Goal: Task Accomplishment & Management: Use online tool/utility

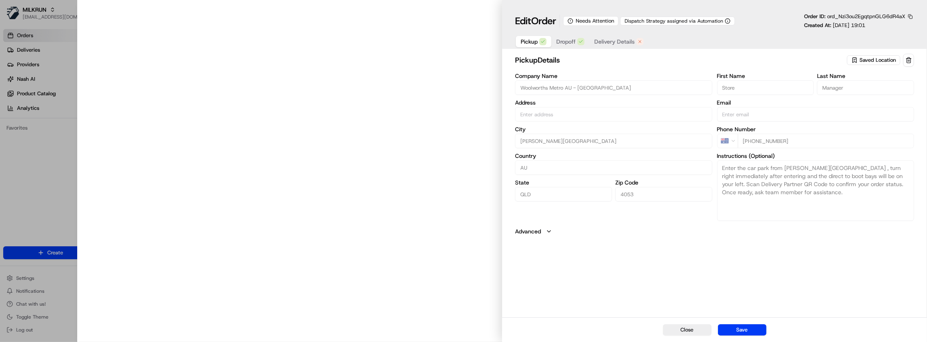
type input "[STREET_ADDRESS][PERSON_NAME][PERSON_NAME]"
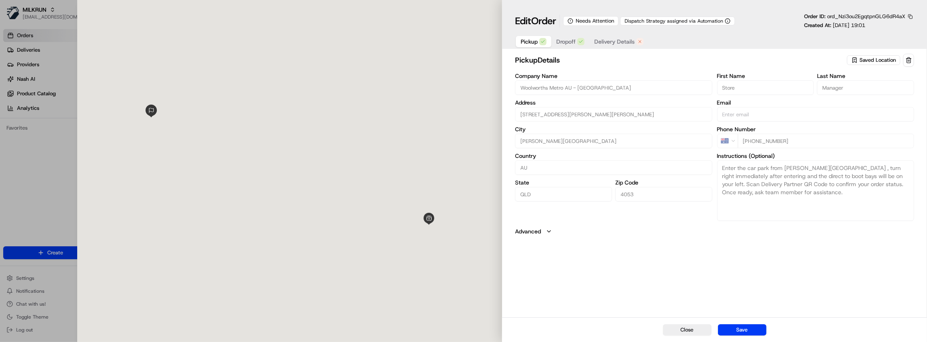
click at [608, 39] on span "Delivery Details" at bounding box center [614, 42] width 40 height 8
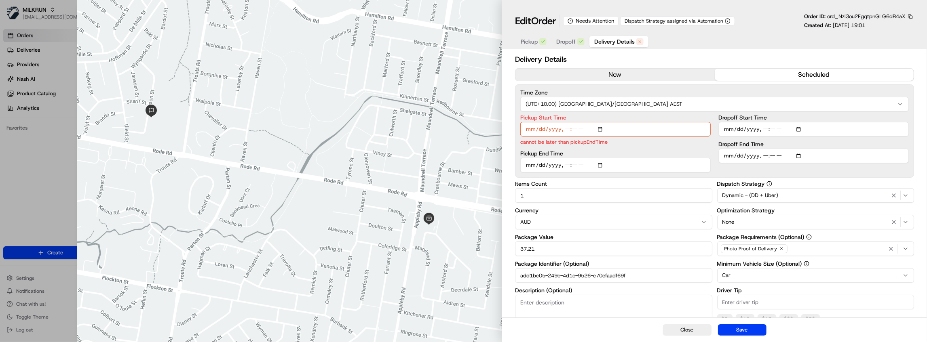
click at [636, 74] on button "now" at bounding box center [614, 75] width 199 height 12
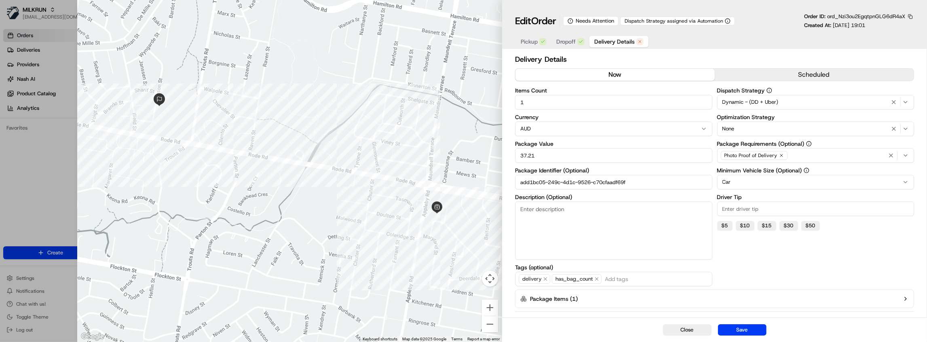
drag, startPoint x: 641, startPoint y: 185, endPoint x: 437, endPoint y: 199, distance: 204.6
click at [434, 200] on div "Close ← Move left → Move right ↑ Move up ↓ Move down + Zoom in - Zoom out Home …" at bounding box center [501, 171] width 849 height 342
click at [747, 325] on button "Save" at bounding box center [742, 330] width 48 height 11
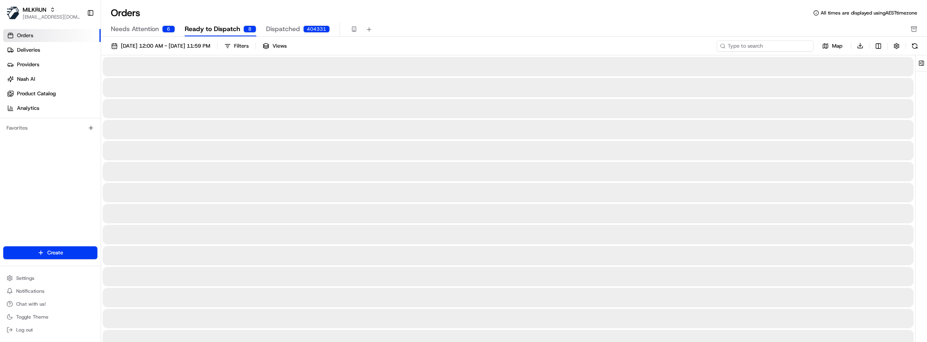
click at [774, 44] on input at bounding box center [765, 45] width 97 height 11
paste input "add1bc05-249c-4d1c-9526-c70cfaadf69f"
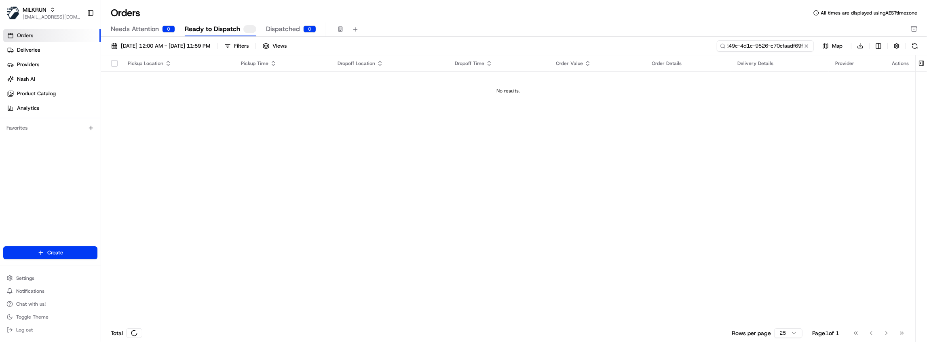
type input "add1bc05-249c-4d1c-9526-c70cfaadf69f"
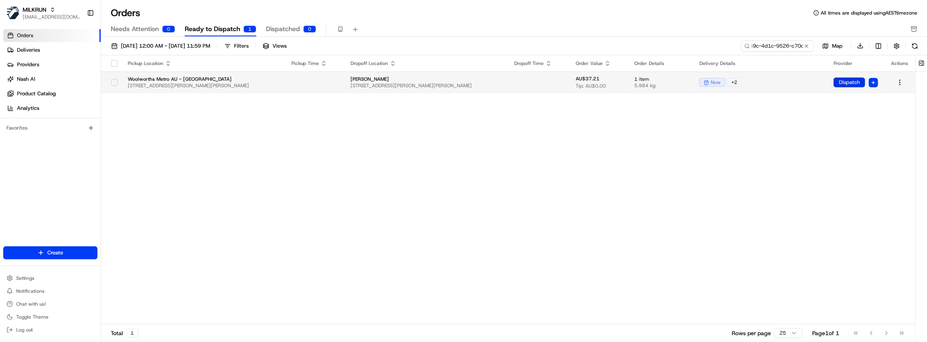
click at [854, 84] on button "Dispatch" at bounding box center [849, 83] width 32 height 10
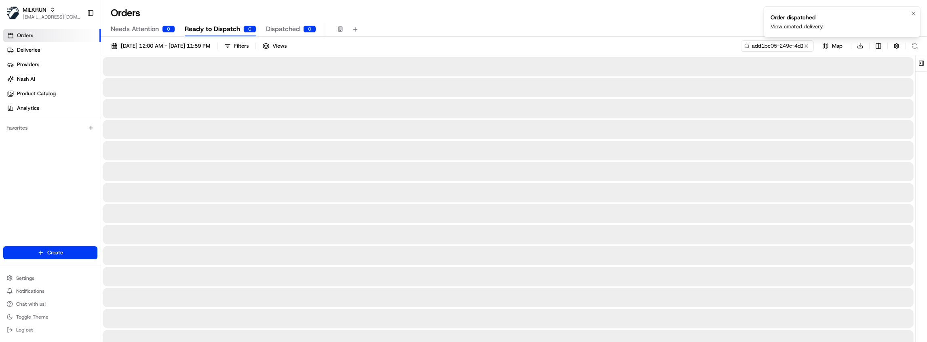
click at [795, 27] on link "View created delivery" at bounding box center [796, 26] width 53 height 7
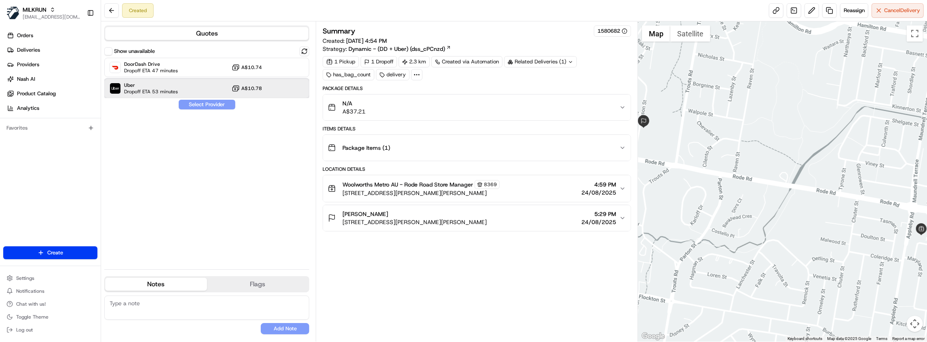
click at [168, 93] on span "Dropoff ETA 53 minutes" at bounding box center [151, 92] width 54 height 6
click at [196, 103] on button "Assign Provider" at bounding box center [206, 105] width 57 height 10
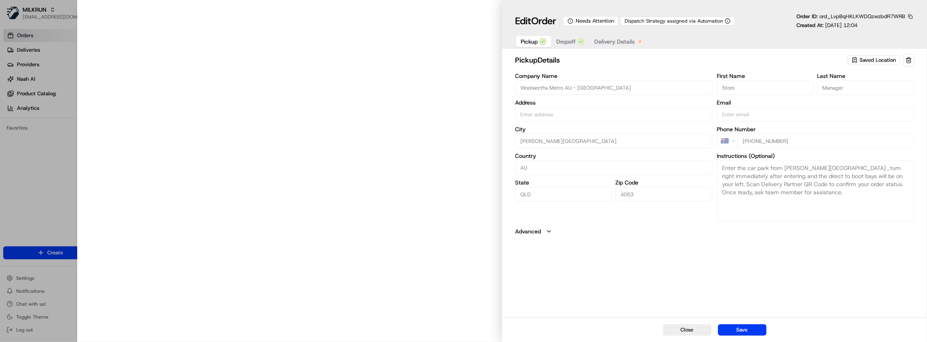
type input "[STREET_ADDRESS][PERSON_NAME][PERSON_NAME]"
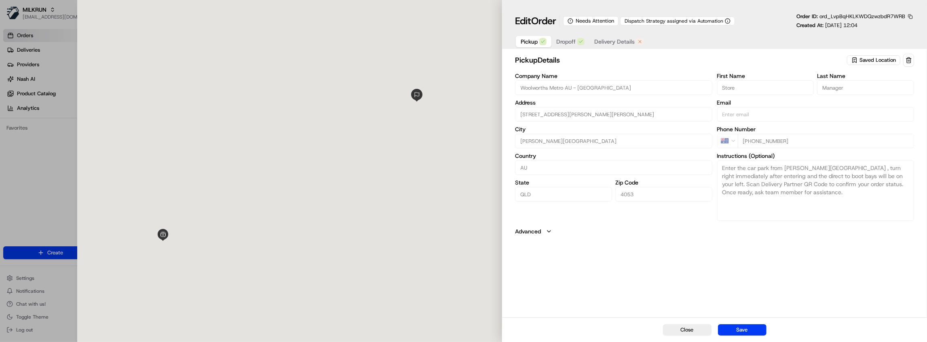
click at [608, 41] on span "Delivery Details" at bounding box center [614, 42] width 40 height 8
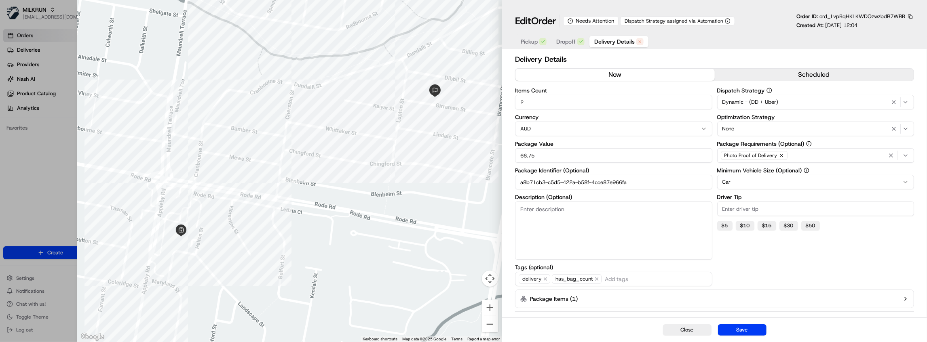
click at [652, 73] on button "now" at bounding box center [614, 75] width 199 height 12
drag, startPoint x: 654, startPoint y: 181, endPoint x: 449, endPoint y: 183, distance: 204.5
click at [449, 183] on div "Close ← Move left → Move right ↑ Move up ↓ Move down + Zoom in - Zoom out Home …" at bounding box center [501, 171] width 849 height 342
click at [757, 331] on button "Save" at bounding box center [742, 330] width 48 height 11
type input "1"
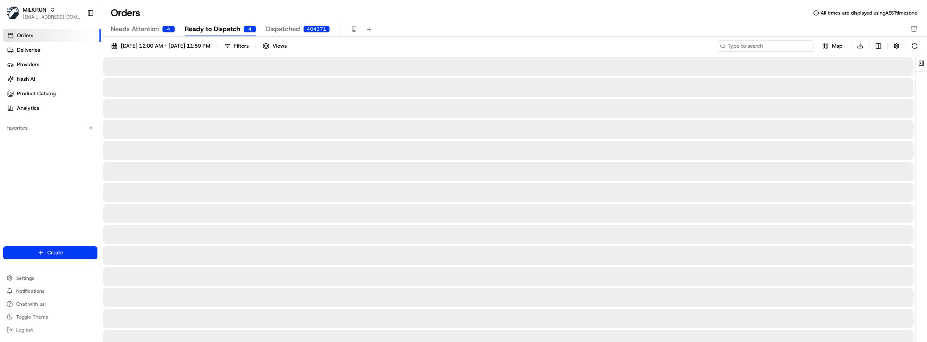
click at [782, 47] on input at bounding box center [765, 45] width 97 height 11
paste input "a8b71cb3-c5d5-422a-b58f-4cce87e966fa"
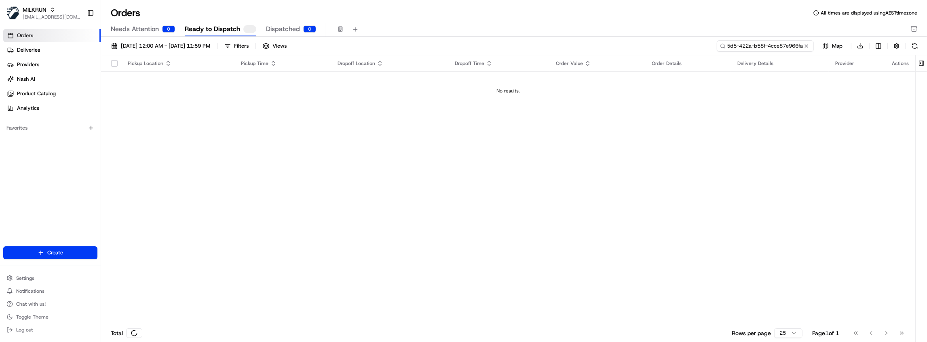
type input "a8b71cb3-c5d5-422a-b58f-4cce87e966fa"
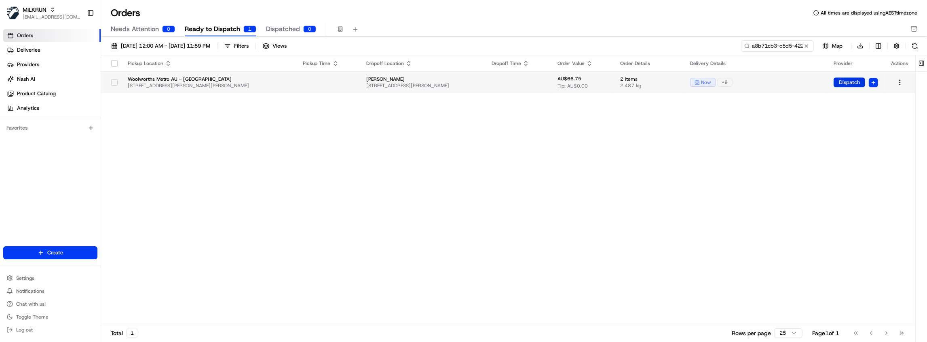
click at [842, 83] on button "Dispatch" at bounding box center [849, 83] width 32 height 10
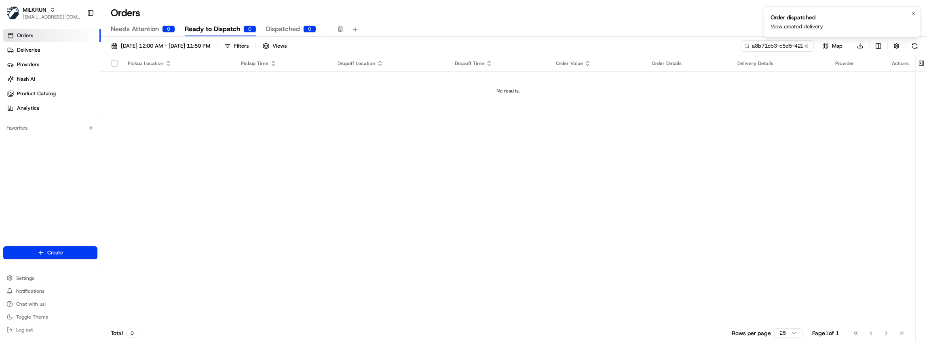
click at [793, 26] on link "View created delivery" at bounding box center [796, 26] width 53 height 7
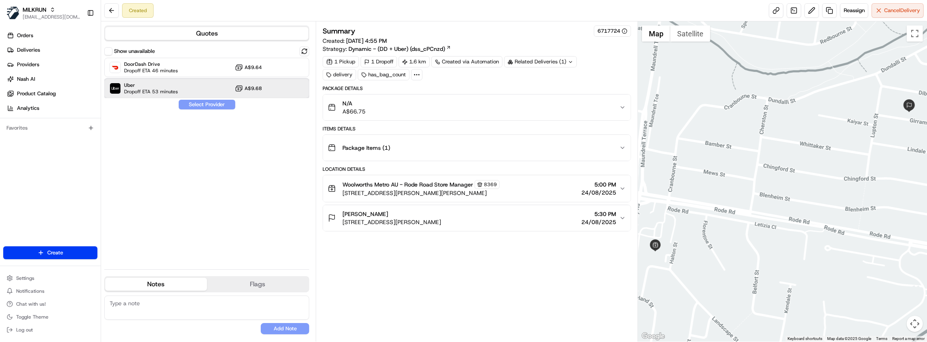
click at [185, 84] on div "Uber Dropoff ETA 53 minutes A$9.68" at bounding box center [206, 88] width 205 height 19
click at [202, 105] on button "Assign Provider" at bounding box center [206, 105] width 57 height 10
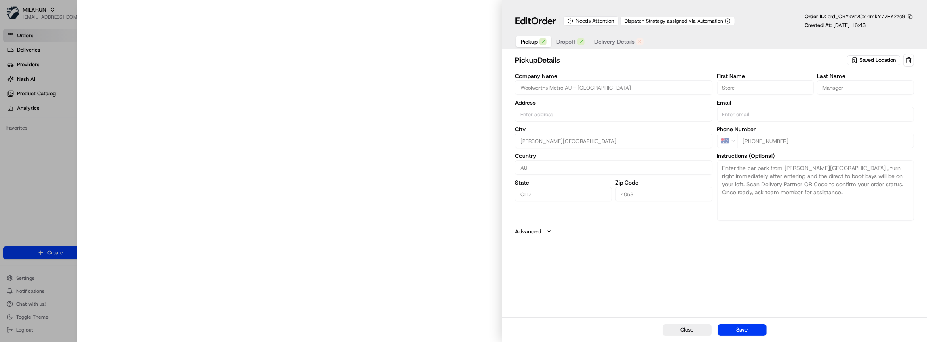
type input "261 Appleby Rd, Stafford Heights, QLD 4053, AU"
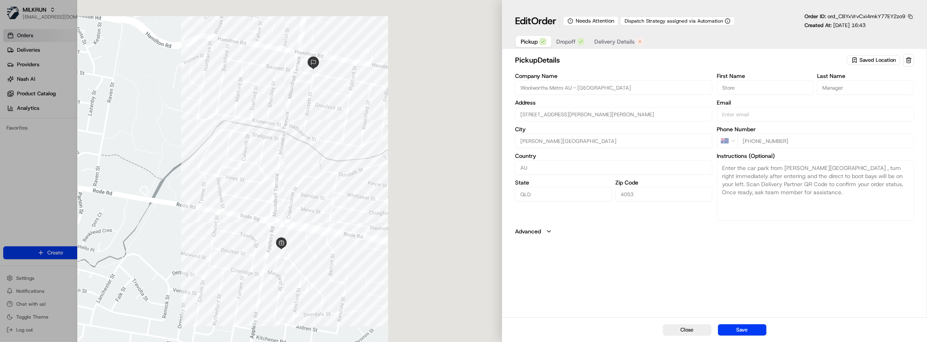
click at [624, 44] on span "Delivery Details" at bounding box center [614, 42] width 40 height 8
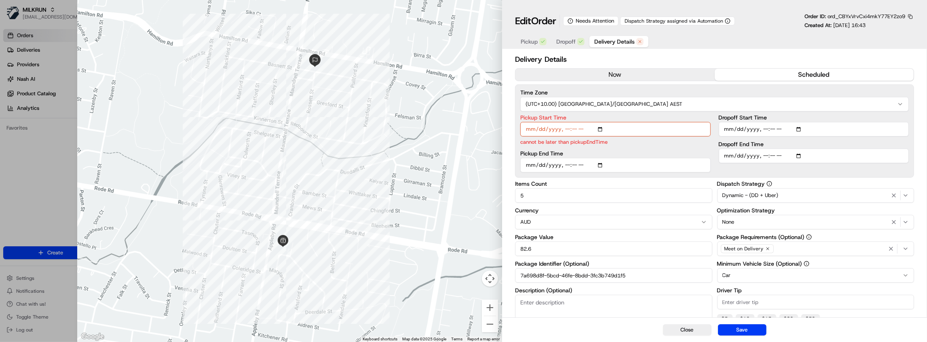
click at [639, 70] on button "now" at bounding box center [614, 75] width 199 height 12
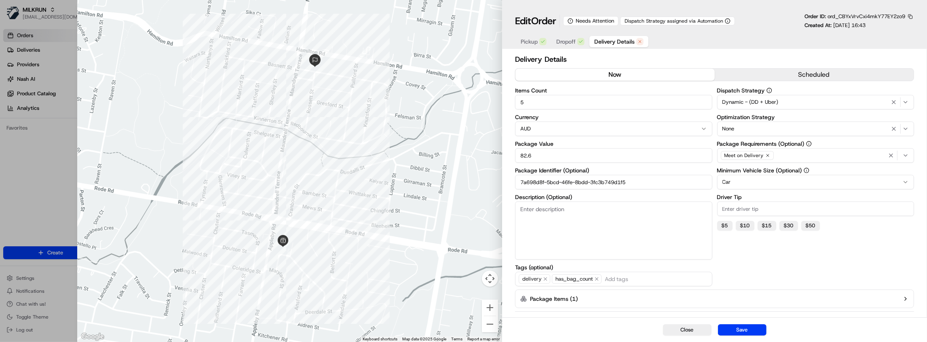
drag, startPoint x: 643, startPoint y: 182, endPoint x: 473, endPoint y: 185, distance: 169.4
click at [473, 185] on div "Close ← Move left → Move right ↑ Move up ↓ Move down + Zoom in - Zoom out Home …" at bounding box center [501, 171] width 849 height 342
click at [746, 328] on button "Save" at bounding box center [742, 330] width 48 height 11
type input "1"
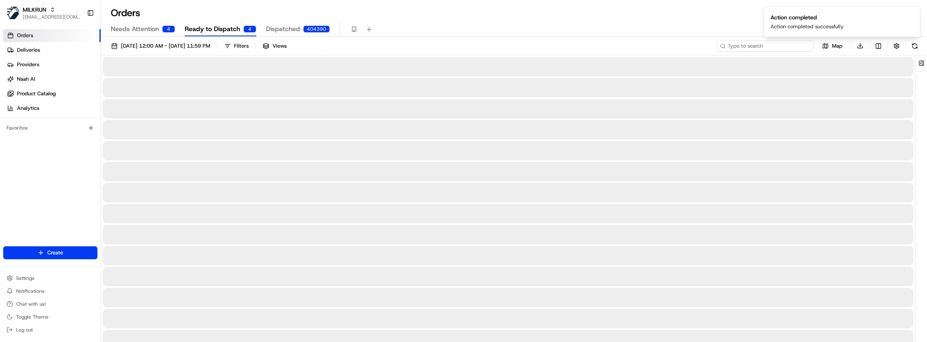
click at [776, 49] on input at bounding box center [765, 45] width 97 height 11
paste input "7a698d8f-5bcd-46fe-8bdd-3fc3b749d1f5"
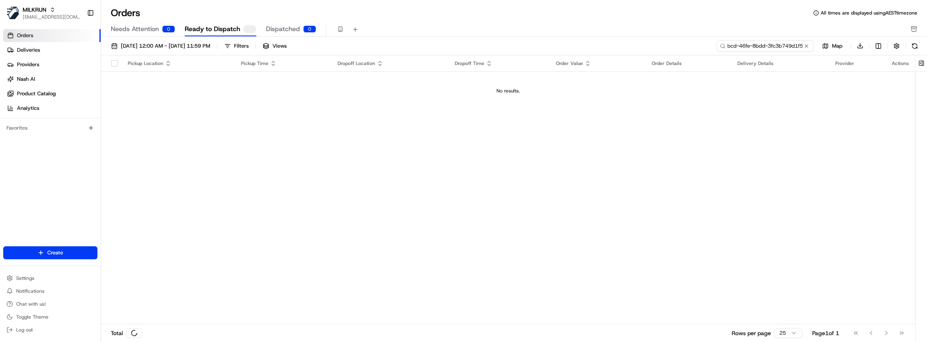
type input "7a698d8f-5bcd-46fe-8bdd-3fc3b749d1f5"
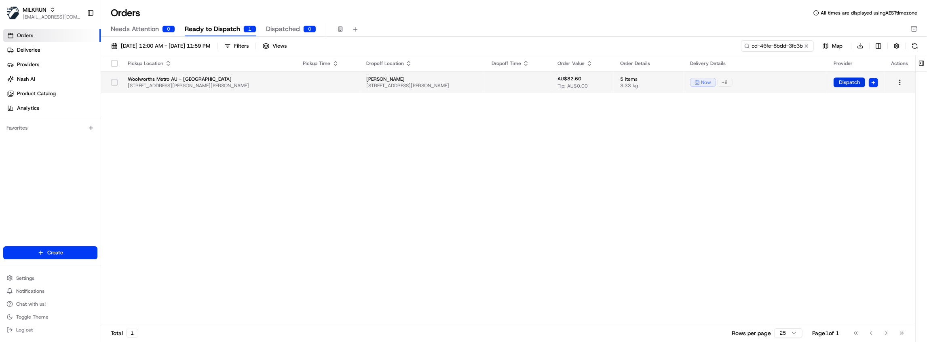
click at [854, 83] on button "Dispatch" at bounding box center [849, 83] width 32 height 10
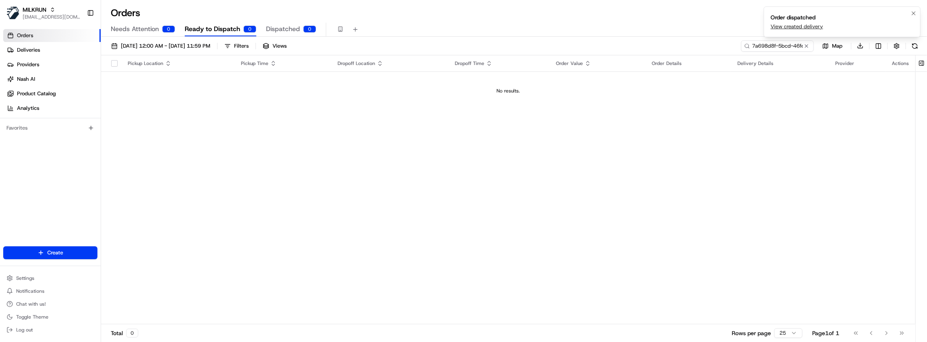
click at [803, 27] on link "View created delivery" at bounding box center [796, 26] width 53 height 7
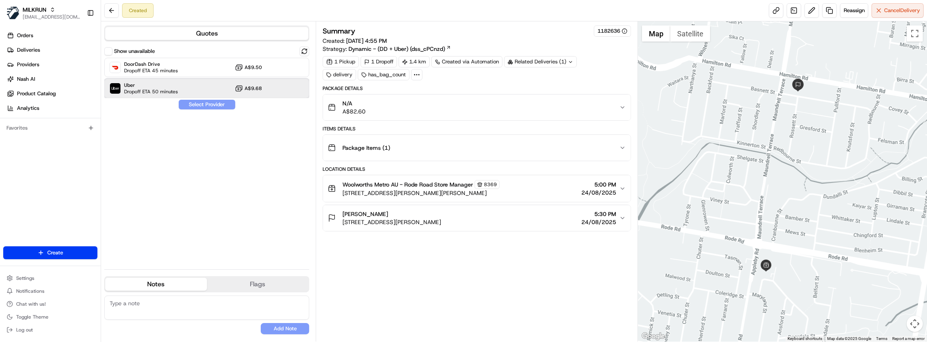
click at [204, 84] on div "Uber Dropoff ETA 50 minutes A$9.68" at bounding box center [206, 88] width 205 height 19
click at [211, 101] on button "Assign Provider" at bounding box center [206, 105] width 57 height 10
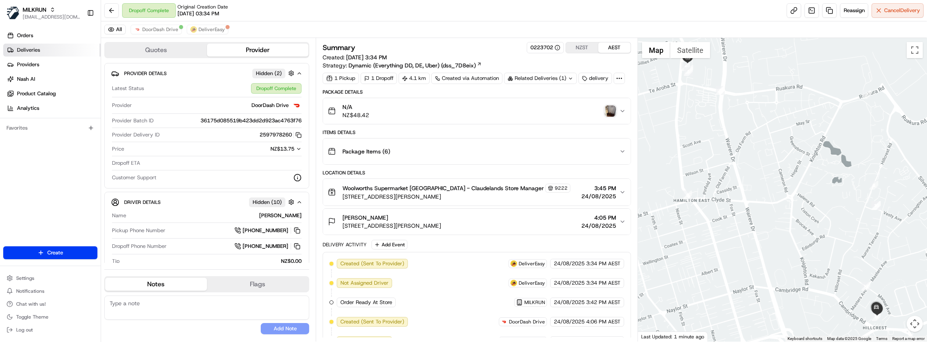
click at [35, 49] on span "Deliveries" at bounding box center [28, 49] width 23 height 7
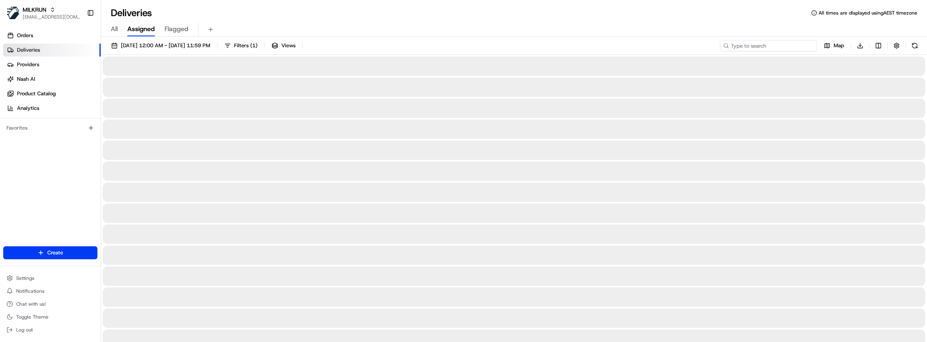
click at [776, 48] on input at bounding box center [768, 45] width 97 height 11
paste input "ad3b936e-8728-4beb-ade6-e0eeab63bb51"
type input "ad3b936e-8728-4beb-ade6-e0eeab63bb51"
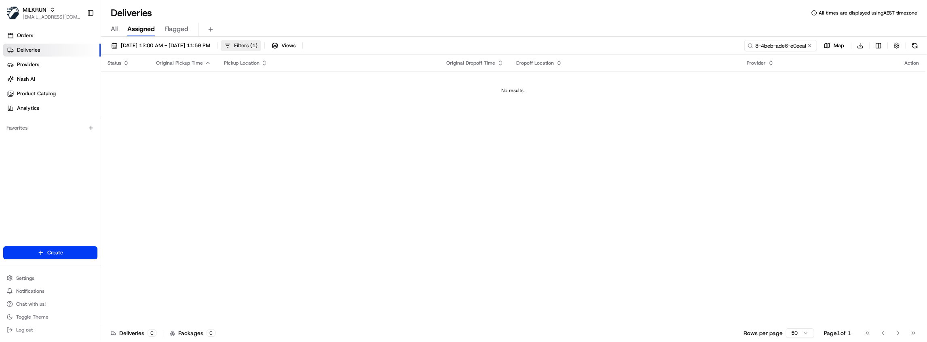
click at [257, 44] on span "( 1 )" at bounding box center [253, 45] width 7 height 7
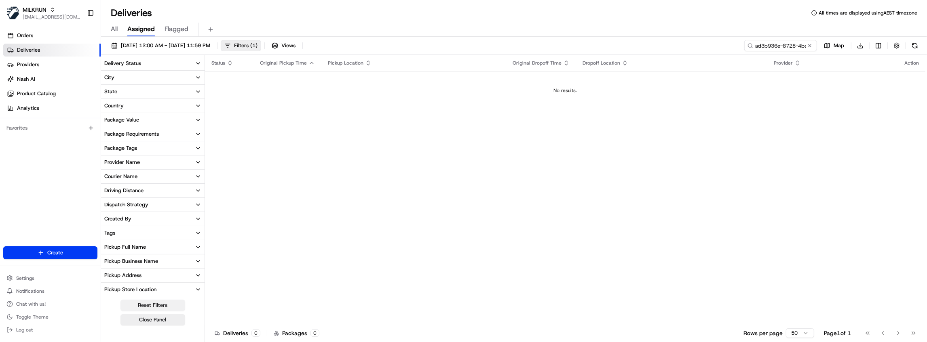
click at [147, 305] on button "Reset Filters" at bounding box center [152, 305] width 65 height 11
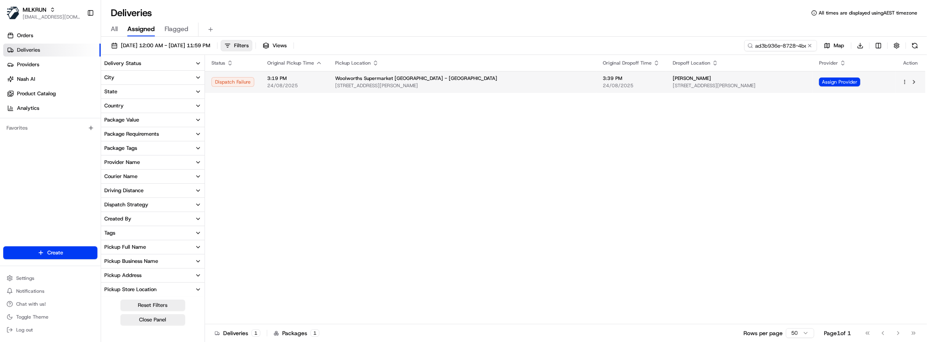
click at [672, 82] on div "Charla Tica 137A Portage Road, New Lynn, Auckland 0600, NZ" at bounding box center [738, 82] width 133 height 14
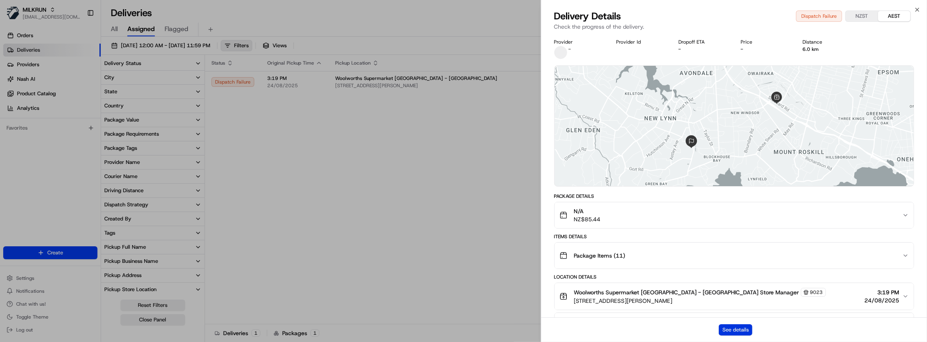
click at [741, 331] on button "See details" at bounding box center [736, 330] width 34 height 11
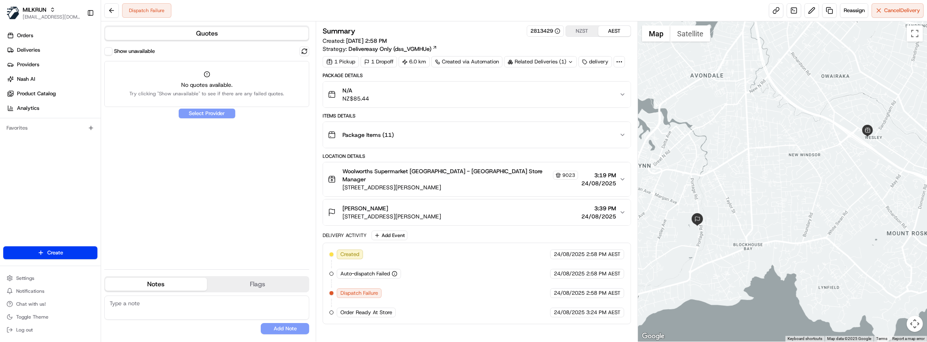
click at [412, 95] on div "N/A NZ$85.44" at bounding box center [473, 94] width 291 height 16
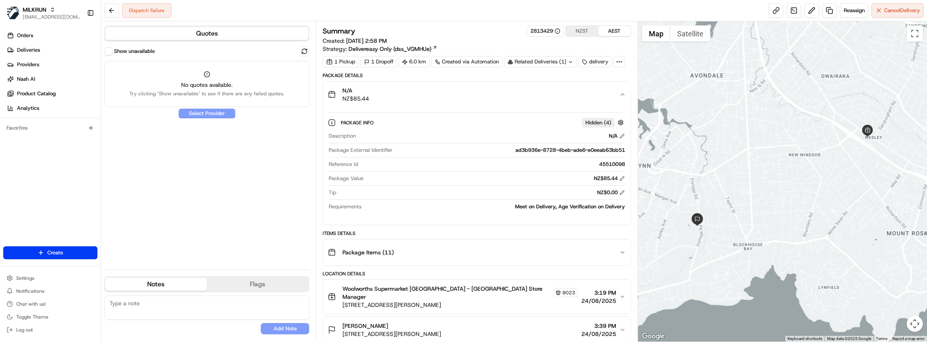
click at [413, 97] on div "N/A NZ$85.44" at bounding box center [473, 94] width 291 height 16
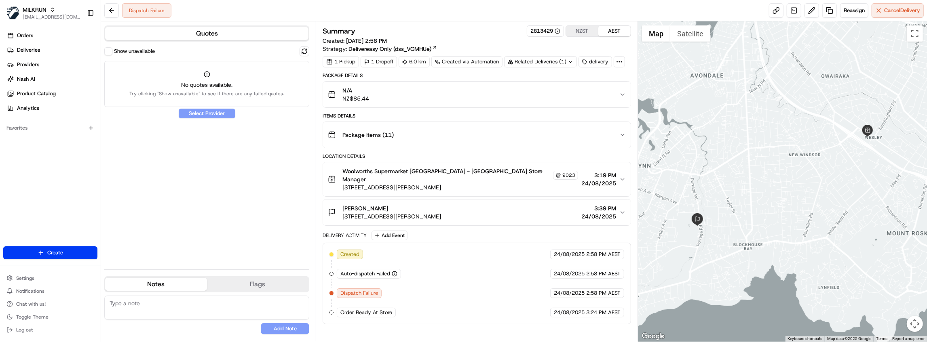
click at [213, 114] on div "Show unavailable No quotes available. Try clicking "Show unavailable" to see if…" at bounding box center [206, 154] width 205 height 217
click at [110, 53] on button "Show unavailable" at bounding box center [108, 51] width 8 height 8
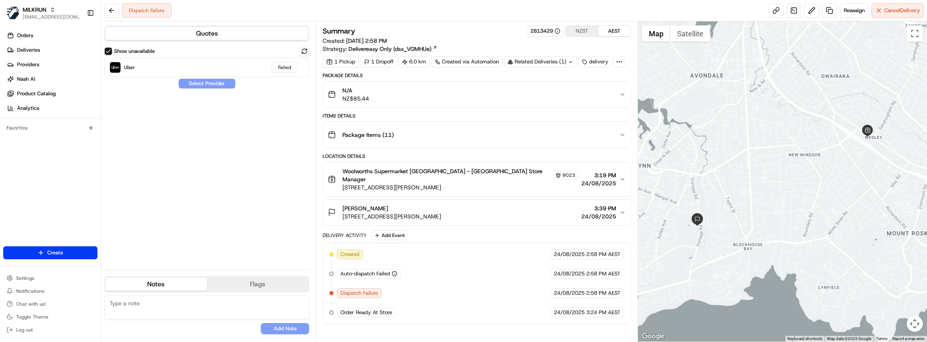
click at [109, 51] on button "Show unavailable" at bounding box center [108, 51] width 8 height 8
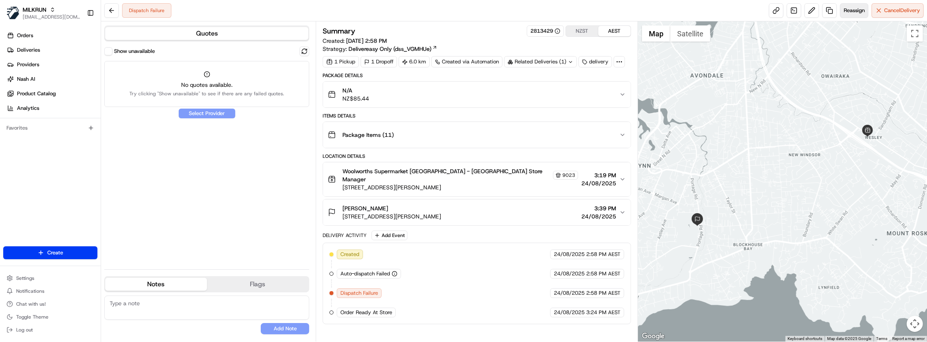
click at [846, 13] on span "Reassign" at bounding box center [853, 10] width 21 height 7
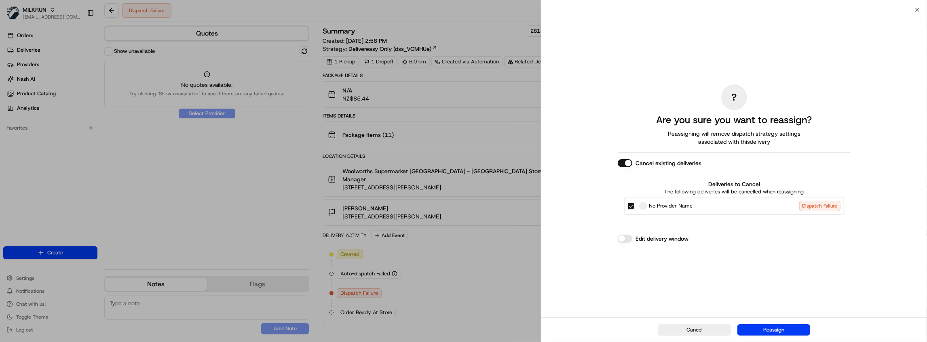
click at [788, 331] on button "Reassign" at bounding box center [773, 330] width 73 height 11
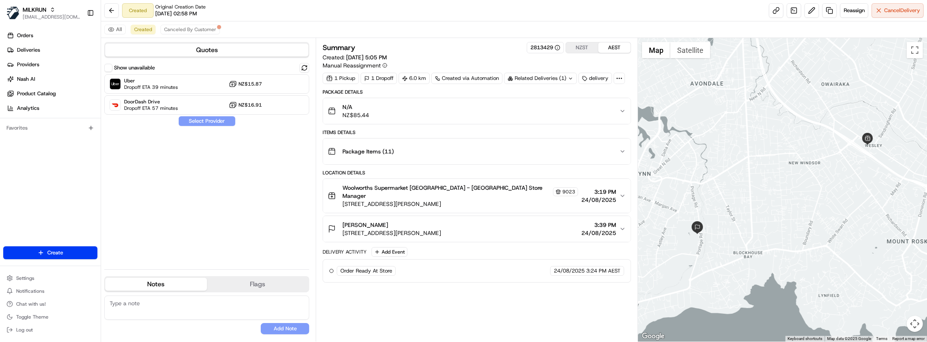
click at [439, 112] on div "N/A NZ$85.44" at bounding box center [473, 111] width 291 height 16
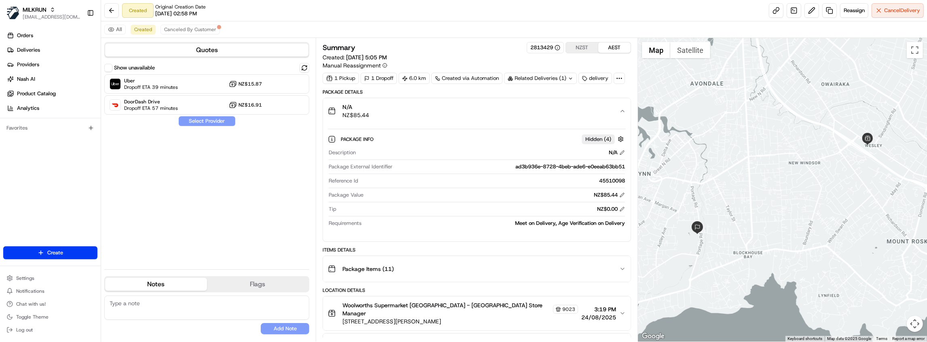
click at [439, 112] on div "N/A NZ$85.44" at bounding box center [473, 111] width 291 height 16
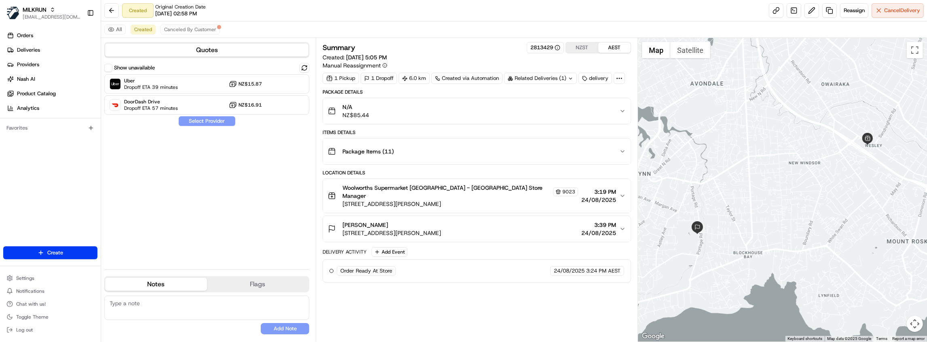
click at [111, 67] on button "Show unavailable" at bounding box center [108, 68] width 8 height 8
click at [375, 107] on div "N/A NZ$85.44" at bounding box center [473, 111] width 291 height 16
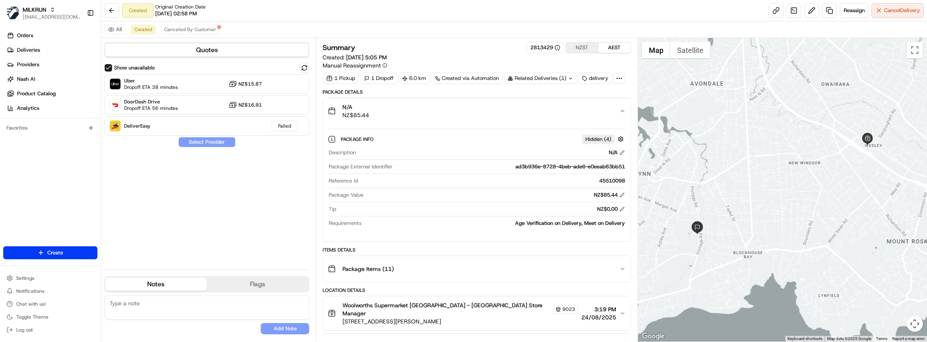
click at [374, 108] on div "N/A NZ$85.44" at bounding box center [473, 111] width 291 height 16
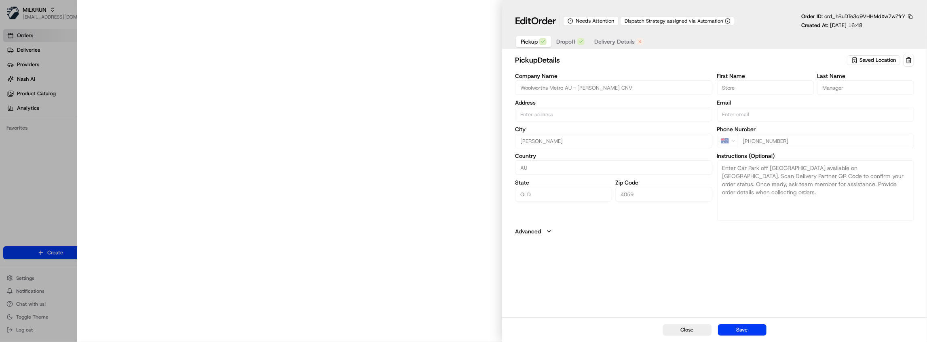
type input "[STREET_ADDRESS][PERSON_NAME]"
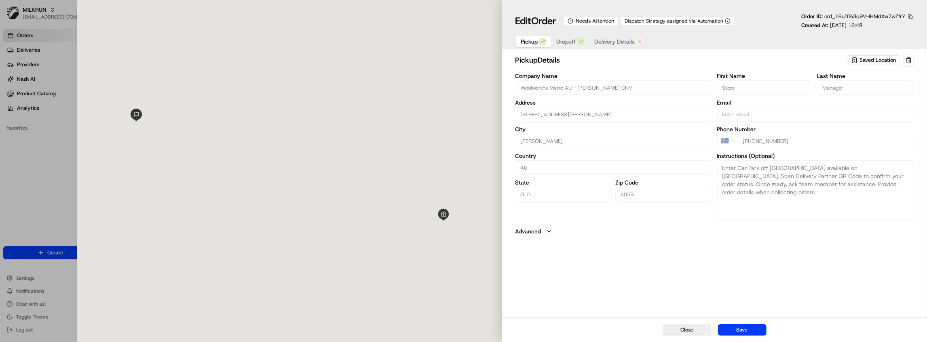
click at [613, 43] on span "Delivery Details" at bounding box center [614, 42] width 40 height 8
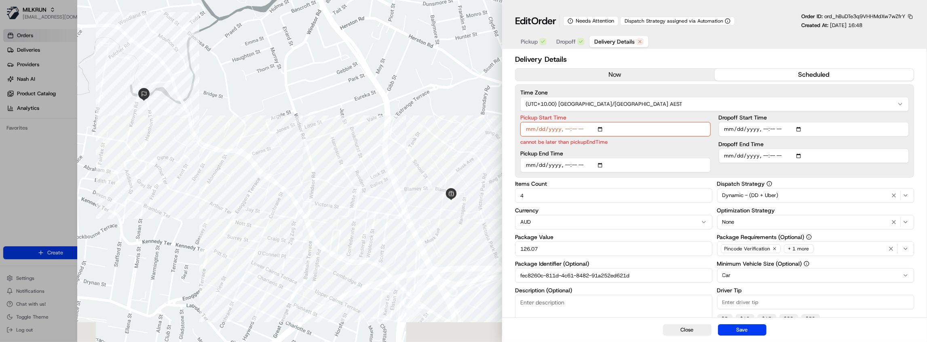
click at [659, 73] on button "now" at bounding box center [614, 75] width 199 height 12
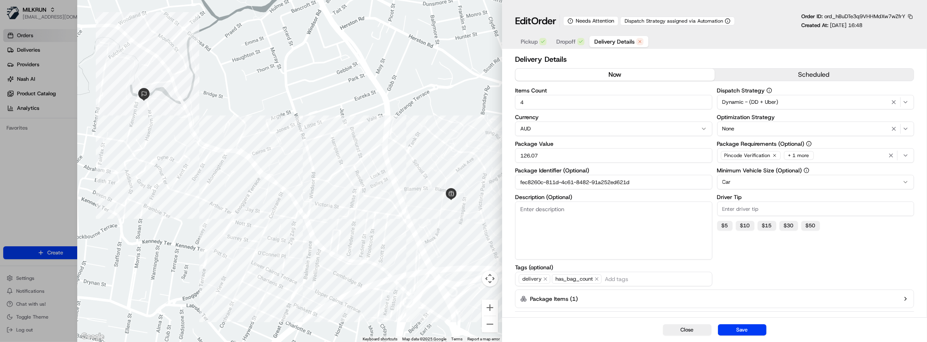
drag, startPoint x: 645, startPoint y: 187, endPoint x: 453, endPoint y: 183, distance: 192.0
click at [436, 182] on div "Close ← Move left → Move right ↑ Move up ↓ Move down + Zoom in - Zoom out Home …" at bounding box center [501, 171] width 849 height 342
click at [752, 328] on button "Save" at bounding box center [742, 330] width 48 height 11
type input "1"
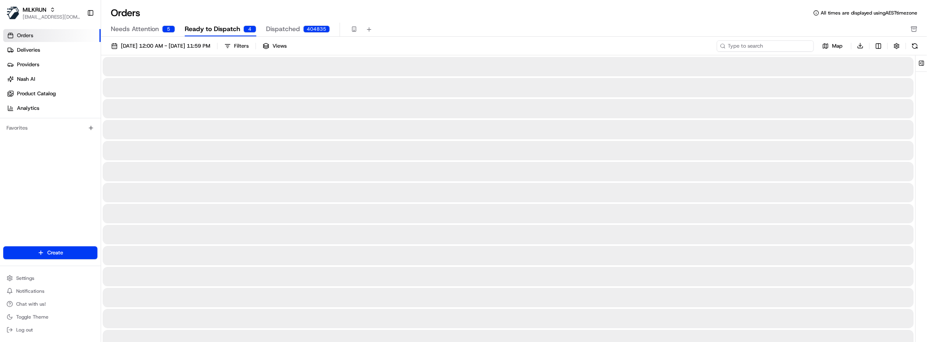
click at [782, 49] on input at bounding box center [765, 45] width 97 height 11
paste input "fec8260c-811d-4c61-8482-91a252ed621d"
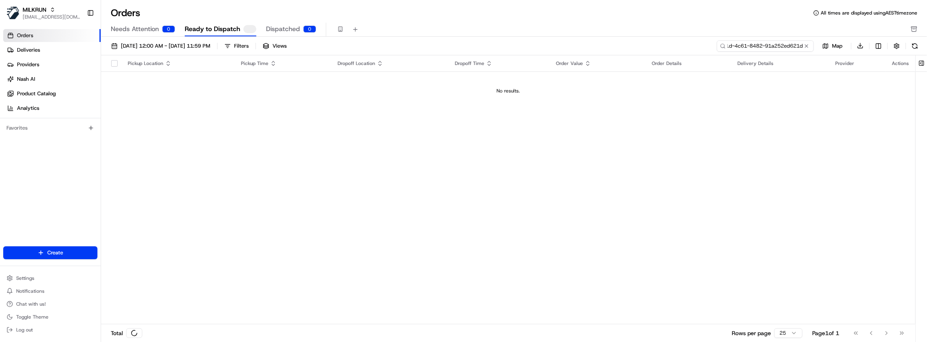
type input "fec8260c-811d-4c61-8482-91a252ed621d"
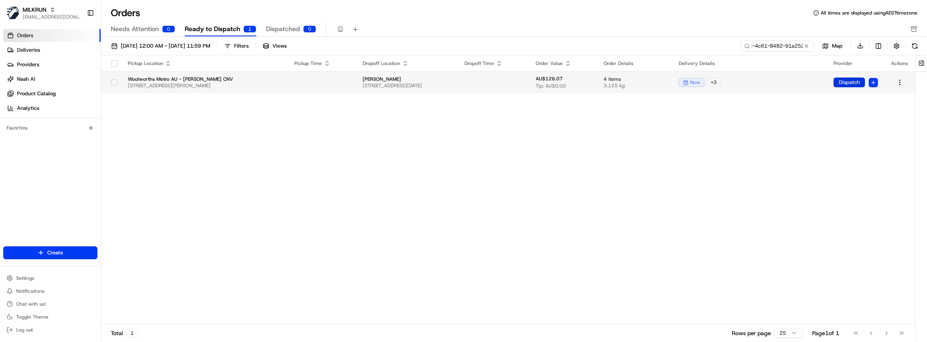
click at [849, 82] on button "Dispatch" at bounding box center [849, 83] width 32 height 10
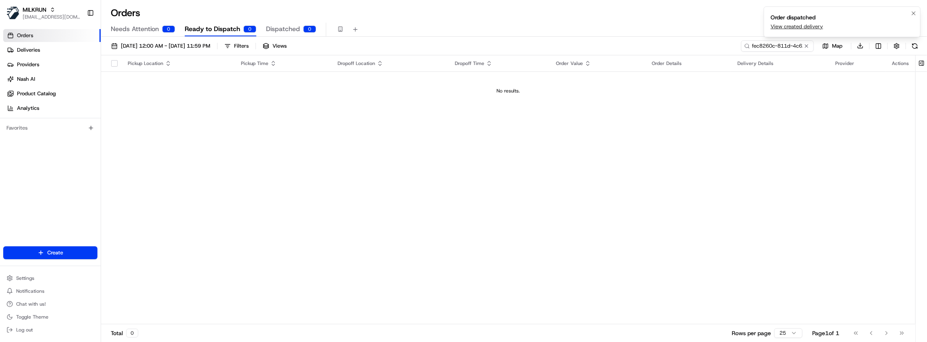
click at [786, 27] on link "View created delivery" at bounding box center [796, 26] width 53 height 7
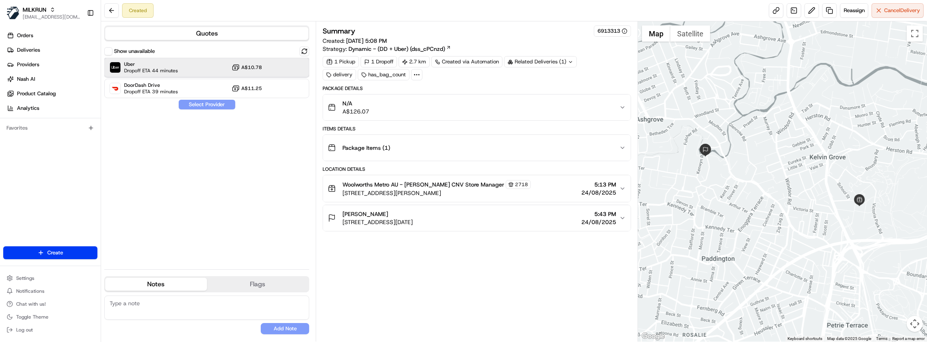
click at [179, 66] on div "Uber Dropoff ETA 44 minutes A$10.78" at bounding box center [206, 67] width 205 height 19
click at [209, 103] on button "Assign Provider" at bounding box center [206, 105] width 57 height 10
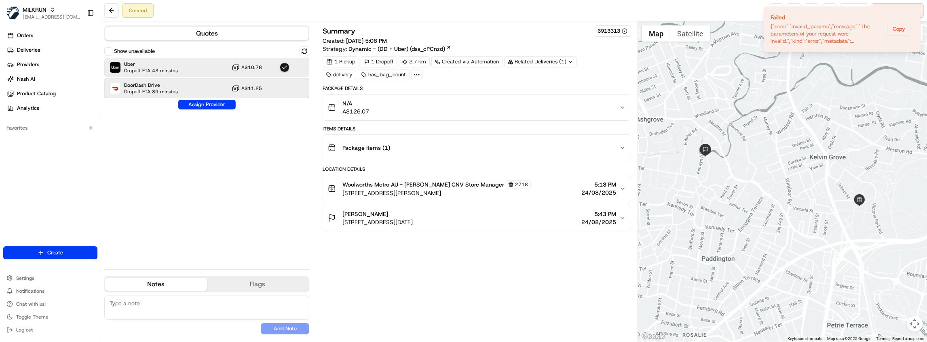
click at [173, 83] on span "DoorDash Drive" at bounding box center [151, 85] width 54 height 6
click at [200, 106] on button "Assign Provider" at bounding box center [206, 105] width 57 height 10
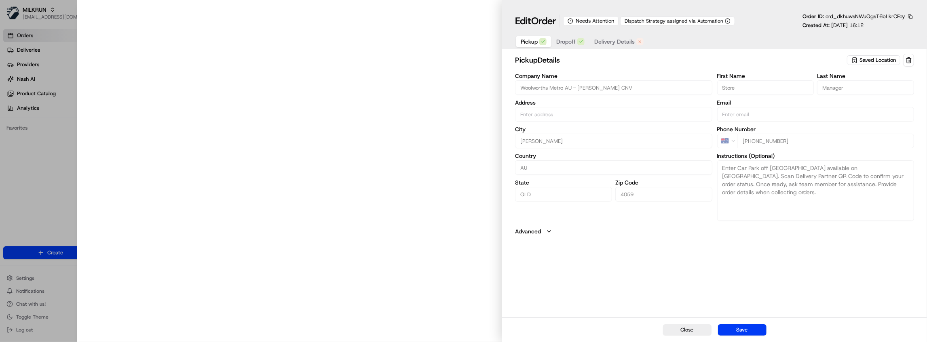
type input "[STREET_ADDRESS][PERSON_NAME]"
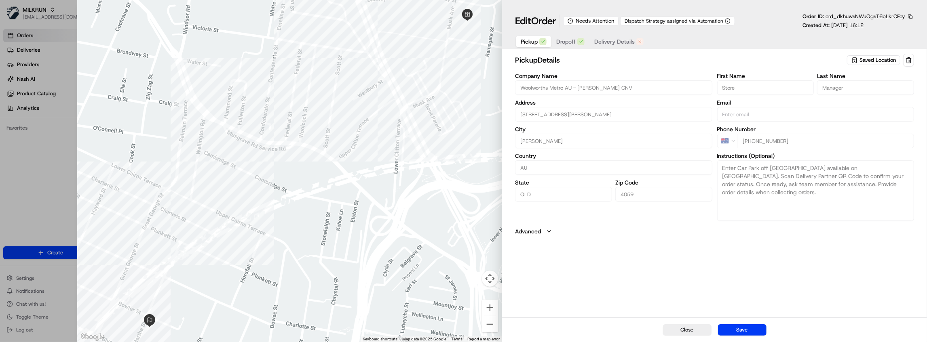
click at [620, 44] on span "Delivery Details" at bounding box center [614, 42] width 40 height 8
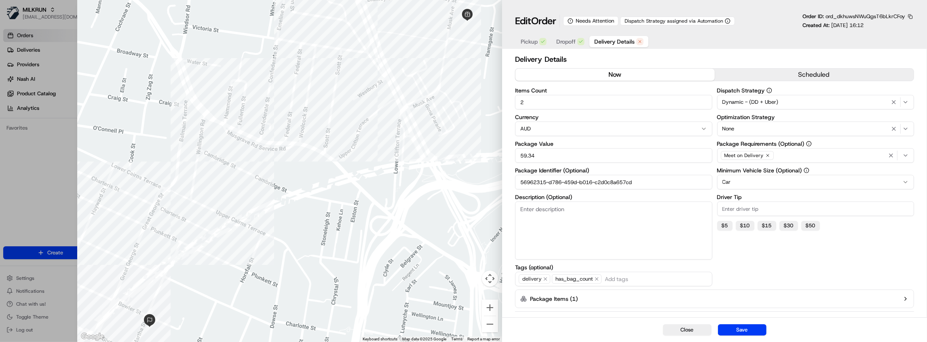
click at [597, 74] on button "now" at bounding box center [614, 75] width 199 height 12
drag, startPoint x: 652, startPoint y: 184, endPoint x: 475, endPoint y: 183, distance: 177.0
click at [459, 185] on div "Close ← Move left → Move right ↑ Move up ↓ Move down + Zoom in - Zoom out Home …" at bounding box center [501, 171] width 849 height 342
click at [746, 330] on button "Save" at bounding box center [742, 330] width 48 height 11
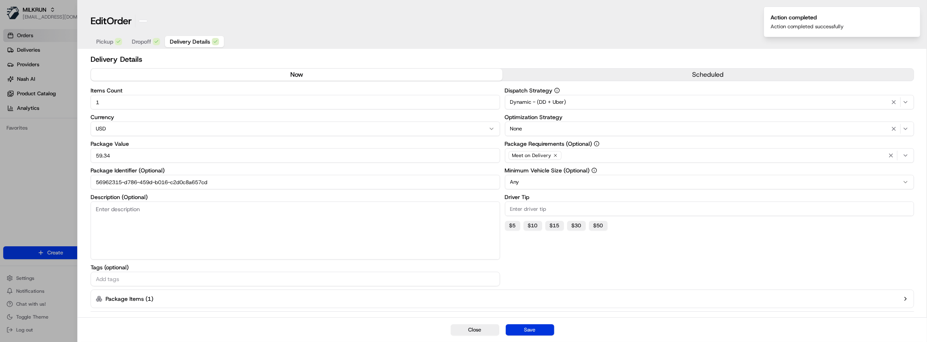
type input "1"
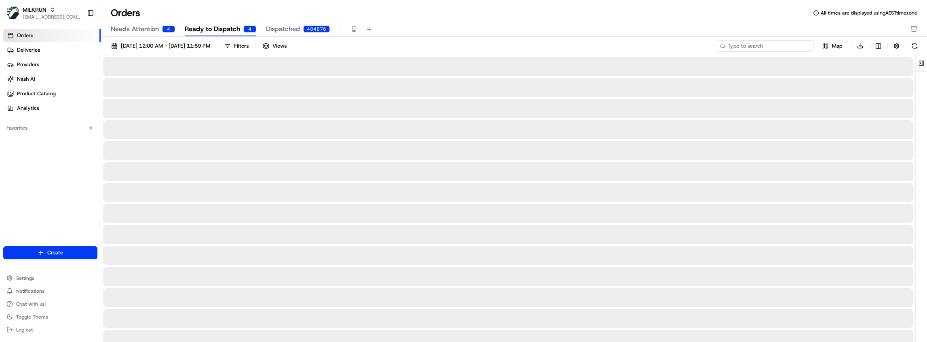
click at [774, 45] on input at bounding box center [765, 45] width 97 height 11
paste input "56962315-d786-459d-b016-c2d0c8a657cd"
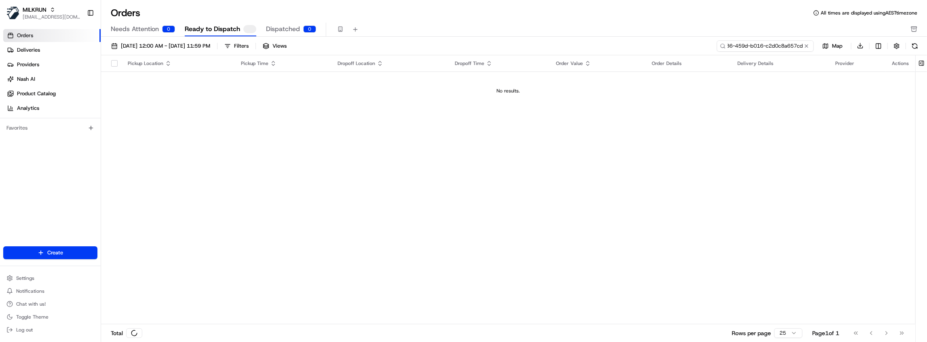
type input "56962315-d786-459d-b016-c2d0c8a657cd"
click at [50, 51] on link "Deliveries" at bounding box center [51, 50] width 97 height 13
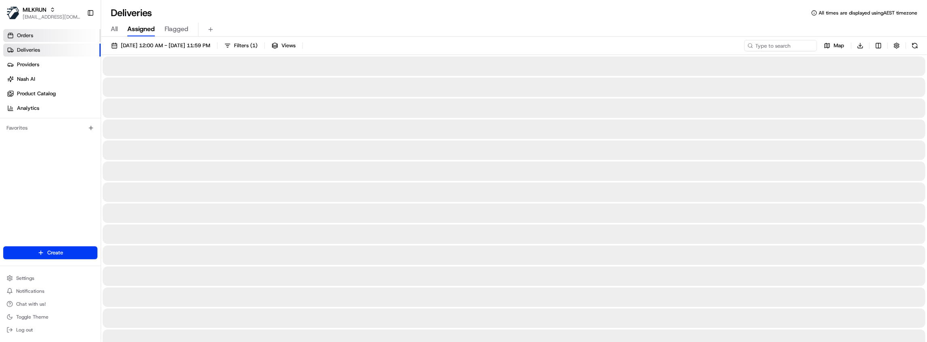
click at [55, 36] on link "Orders" at bounding box center [51, 35] width 97 height 13
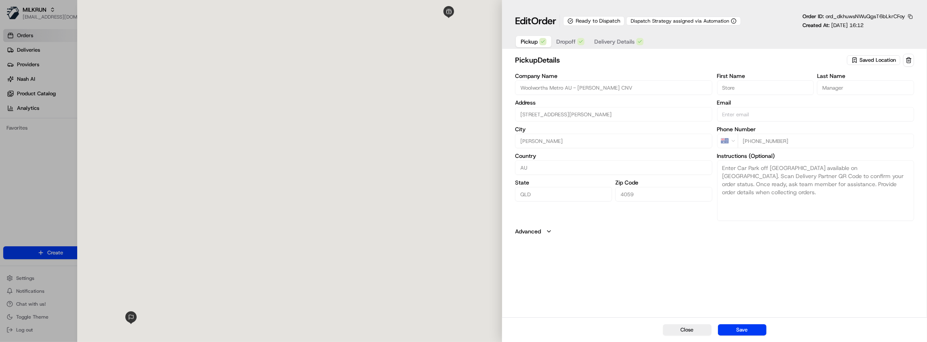
click at [600, 40] on span "Delivery Details" at bounding box center [614, 42] width 40 height 8
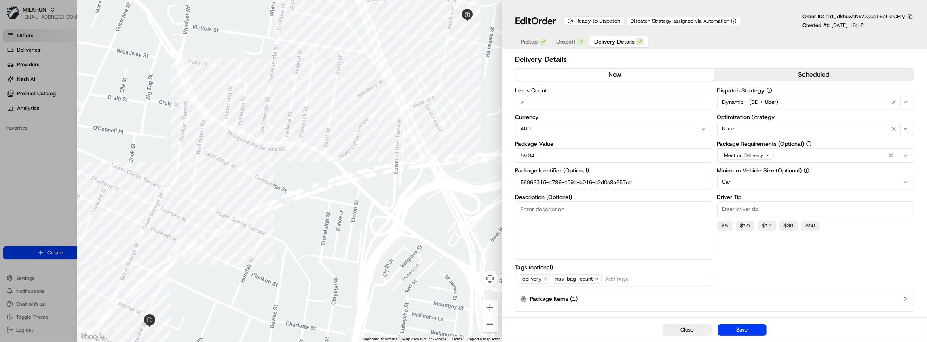
drag, startPoint x: 660, startPoint y: 186, endPoint x: 463, endPoint y: 183, distance: 196.4
click at [449, 184] on div "Close ← Move left → Move right ↑ Move up ↓ Move down + Zoom in - Zoom out Home …" at bounding box center [501, 171] width 849 height 342
click at [752, 333] on button "Save" at bounding box center [742, 330] width 48 height 11
type input "1"
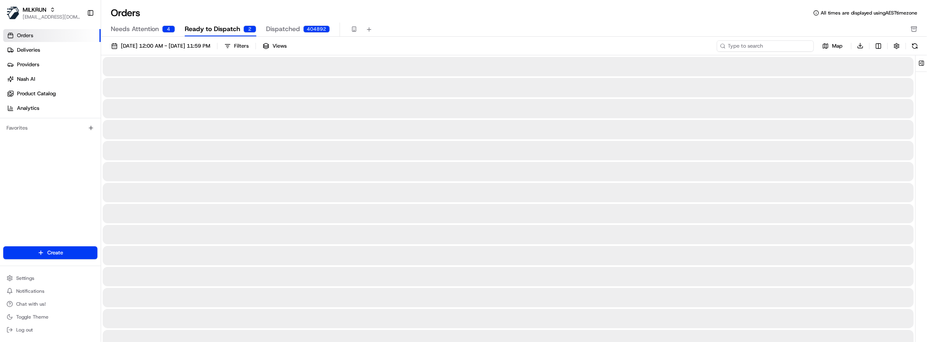
click at [768, 45] on input at bounding box center [765, 45] width 97 height 11
paste input "56962315-d786-459d-b016-c2d0c8a657cd"
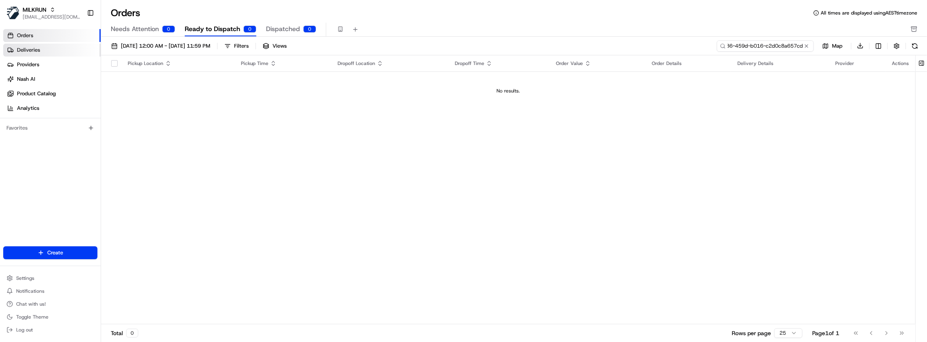
type input "56962315-d786-459d-b016-c2d0c8a657cd"
click at [75, 53] on link "Deliveries" at bounding box center [51, 50] width 97 height 13
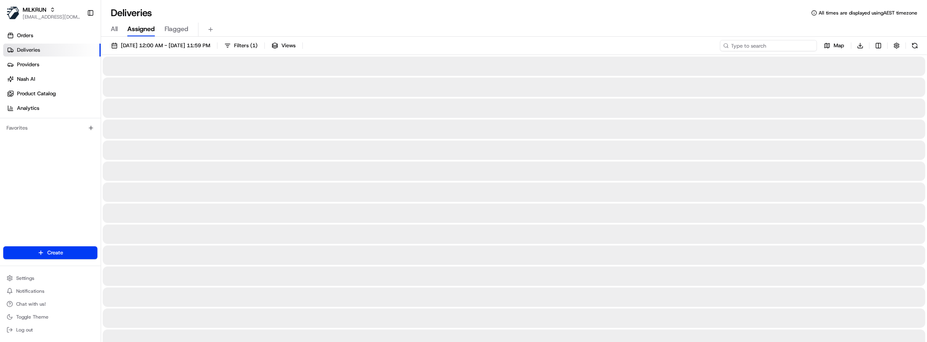
click at [778, 46] on input at bounding box center [768, 45] width 97 height 11
paste input "56962315-d786-459d-b016-c2d0c8a657cd"
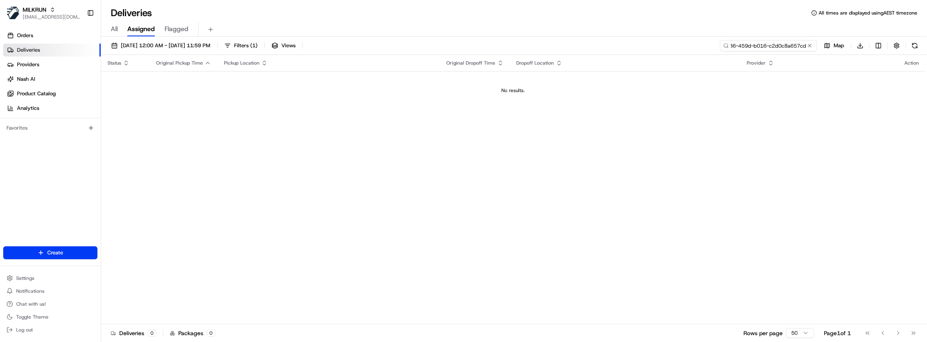
type input "56962315-d786-459d-b016-c2d0c8a657cd"
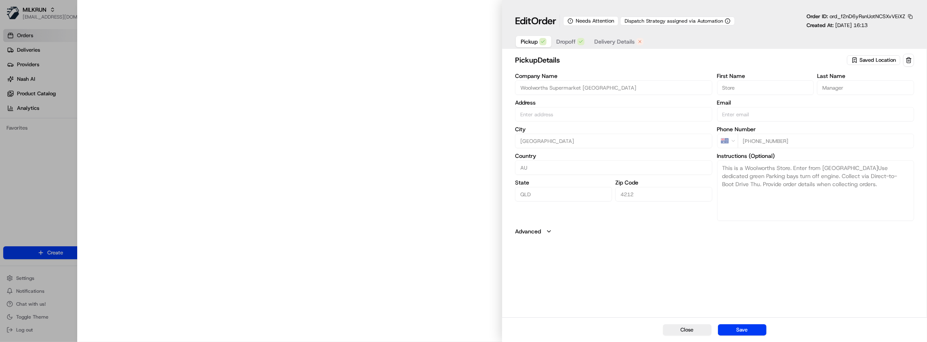
type input "[STREET_ADDRESS]"
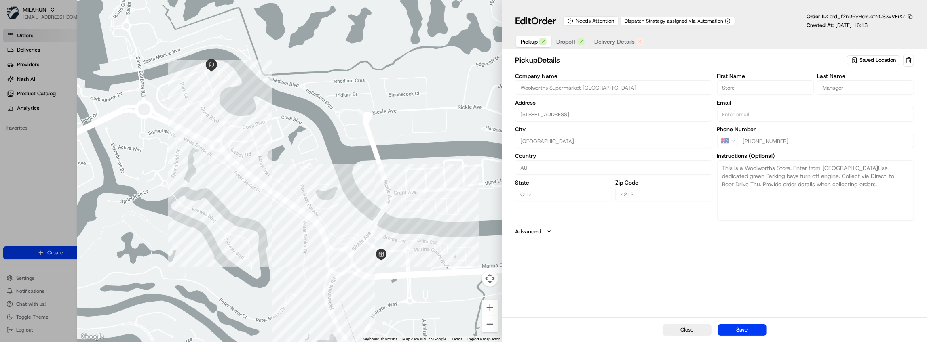
click at [618, 41] on span "Delivery Details" at bounding box center [614, 42] width 40 height 8
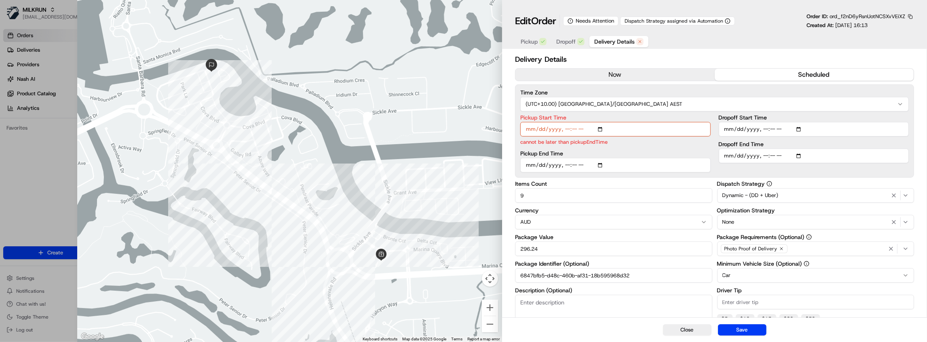
click at [638, 77] on button "now" at bounding box center [614, 75] width 199 height 12
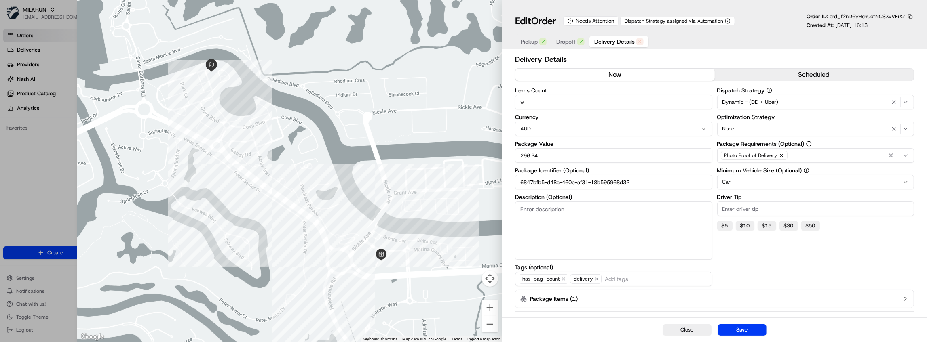
drag, startPoint x: 652, startPoint y: 184, endPoint x: 463, endPoint y: 190, distance: 189.2
click at [444, 192] on div "Close ← Move left → Move right ↑ Move up ↓ Move down + Zoom in - Zoom out Home …" at bounding box center [501, 171] width 849 height 342
click at [743, 330] on button "Save" at bounding box center [742, 330] width 48 height 11
type input "1"
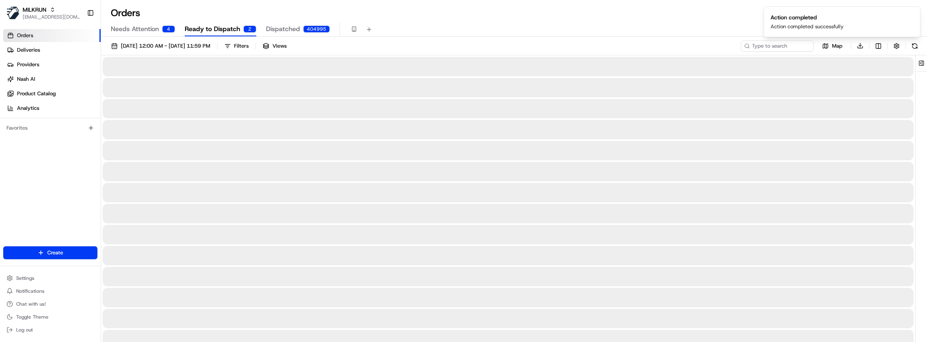
click at [777, 40] on ol "Action completed Action completed successfully" at bounding box center [842, 22] width 170 height 44
click at [776, 42] on ol "Action completed Action completed successfully" at bounding box center [842, 22] width 170 height 44
click at [767, 46] on input at bounding box center [765, 45] width 97 height 11
paste input "6847bfb5-d48c-460b-af31-18b595968d32"
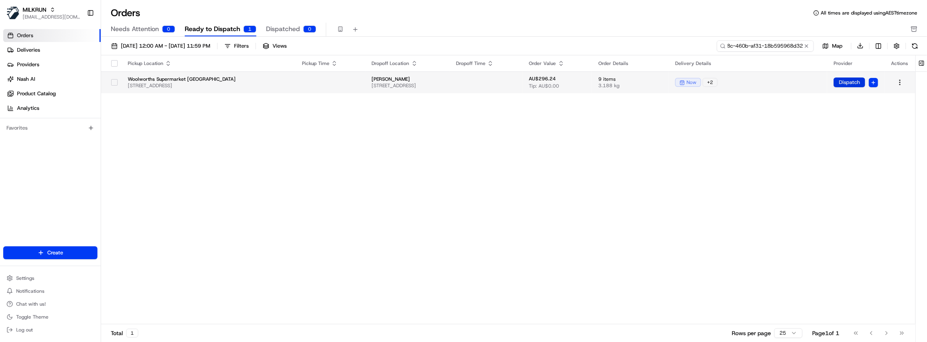
type input "6847bfb5-d48c-460b-af31-18b595968d32"
click at [842, 83] on button "Dispatch" at bounding box center [849, 83] width 32 height 10
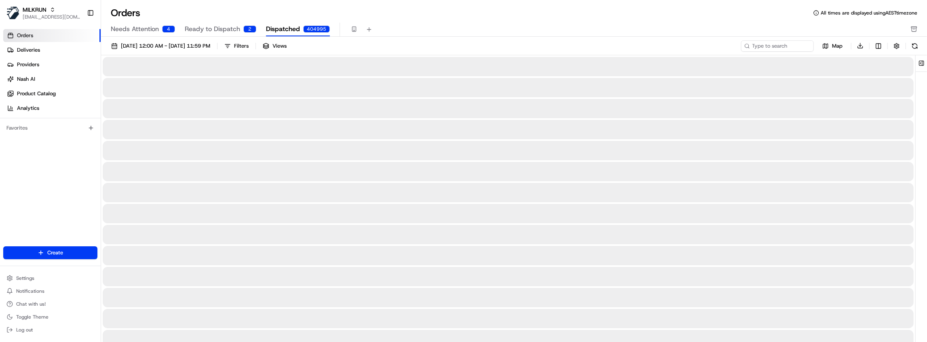
click at [280, 29] on span "Dispatched" at bounding box center [283, 29] width 34 height 10
click at [792, 46] on input at bounding box center [765, 45] width 97 height 11
paste input "6847bfb5-d48c-460b-af31-18b595968d32"
type input "6847bfb5-d48c-460b-af31-18b595968d32"
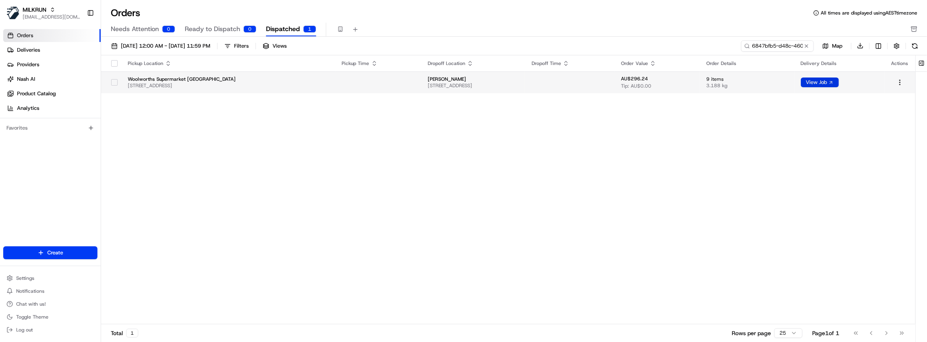
click at [828, 83] on button "View Job" at bounding box center [820, 83] width 38 height 10
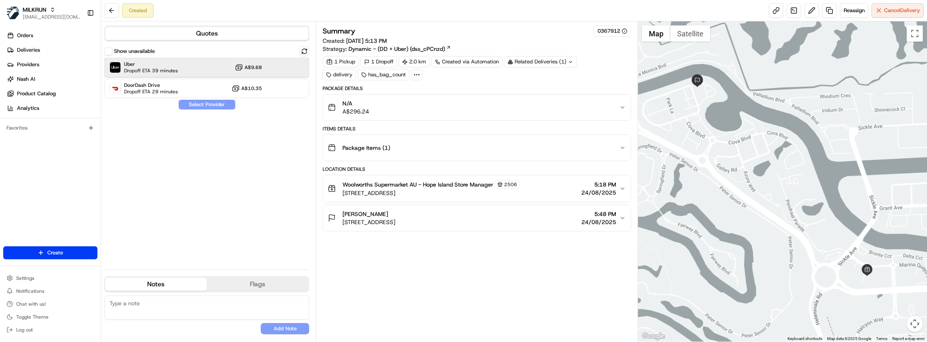
click at [165, 69] on span "Dropoff ETA 39 minutes" at bounding box center [151, 70] width 54 height 6
click at [200, 104] on button "Assign Provider" at bounding box center [206, 105] width 57 height 10
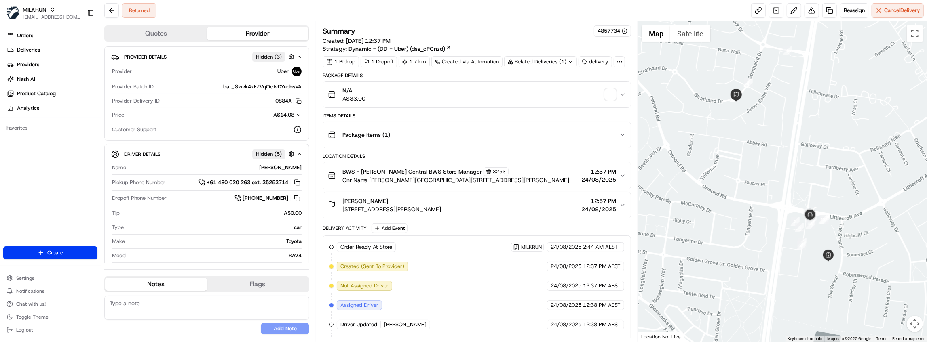
scroll to position [129, 0]
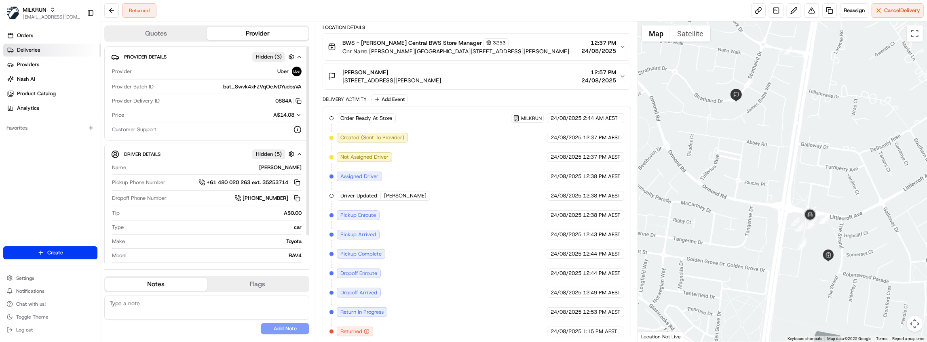
click at [53, 48] on link "Deliveries" at bounding box center [51, 50] width 97 height 13
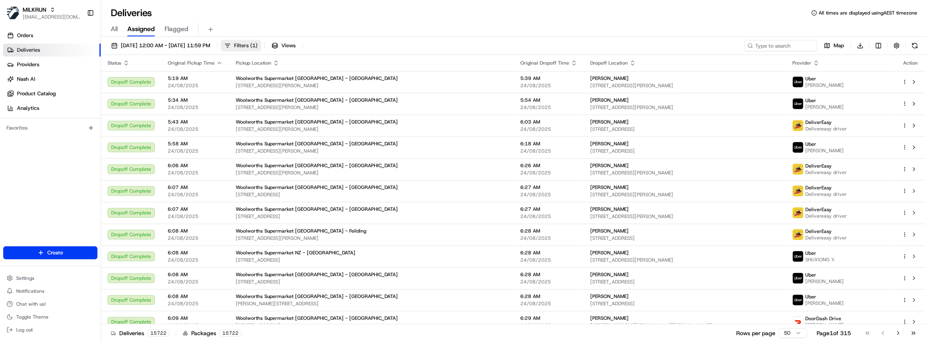
click at [257, 46] on span "Filters ( 1 )" at bounding box center [245, 45] width 23 height 7
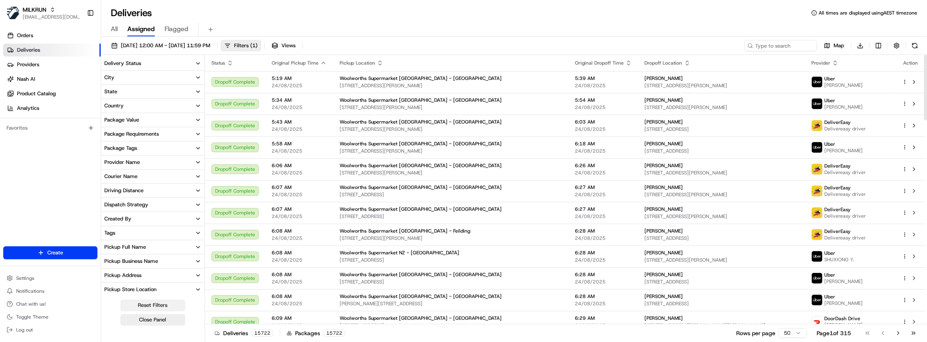
click at [152, 306] on button "Reset Filters" at bounding box center [152, 305] width 65 height 11
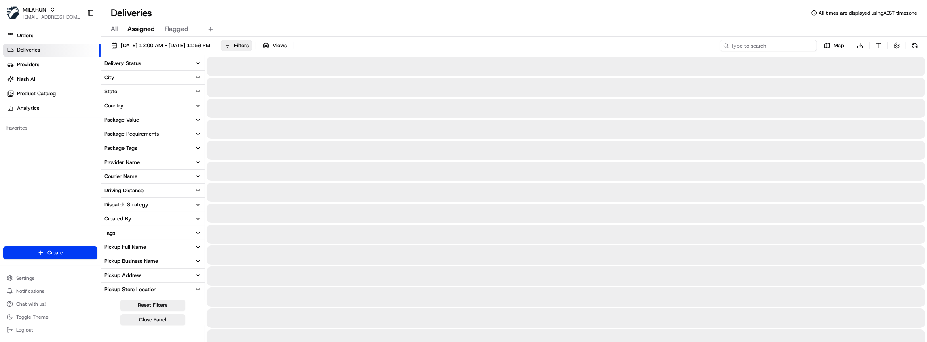
click at [768, 48] on input at bounding box center [768, 45] width 97 height 11
paste input "56962315-d786-459d-b016-c2d0c8a657cd"
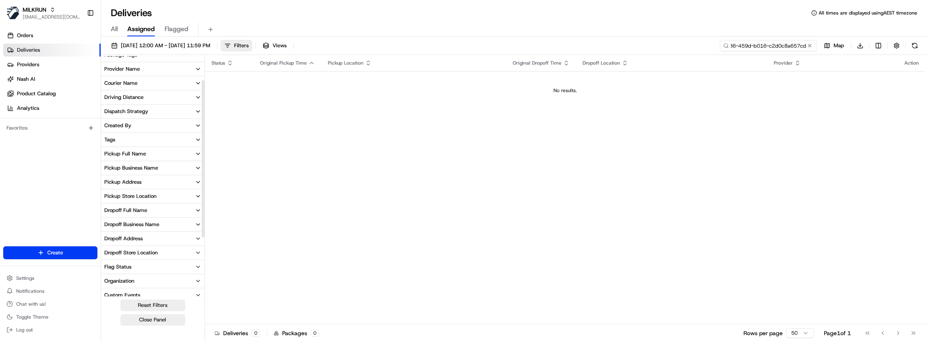
scroll to position [126, 0]
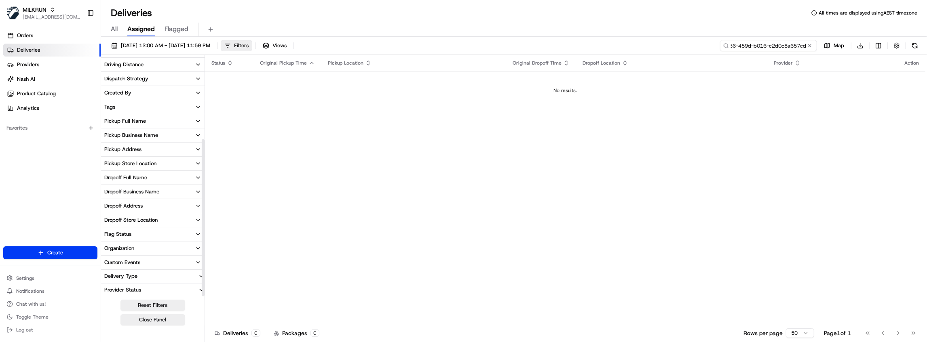
type input "56962315-d786-459d-b016-c2d0c8a657cd"
click at [141, 288] on div "Provider Status" at bounding box center [122, 290] width 43 height 7
click at [130, 286] on label "Only Assigned" at bounding box center [128, 288] width 33 height 6
click at [109, 286] on button "Only Assigned" at bounding box center [106, 288] width 6 height 6
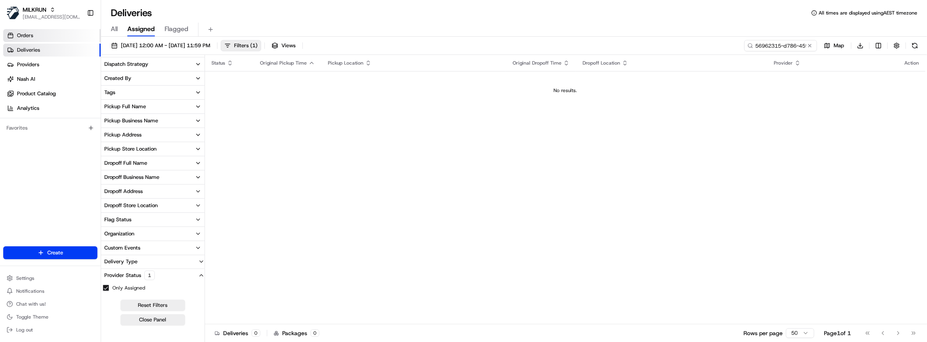
click at [41, 35] on link "Orders" at bounding box center [51, 35] width 97 height 13
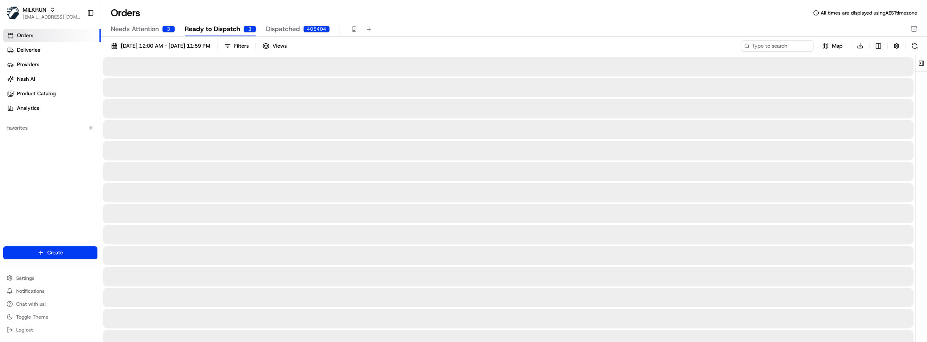
click at [234, 31] on span "Ready to Dispatch" at bounding box center [212, 29] width 55 height 10
click at [145, 30] on span "Needs Attention" at bounding box center [135, 29] width 48 height 10
click at [218, 30] on span "Ready to Dispatch" at bounding box center [212, 29] width 55 height 10
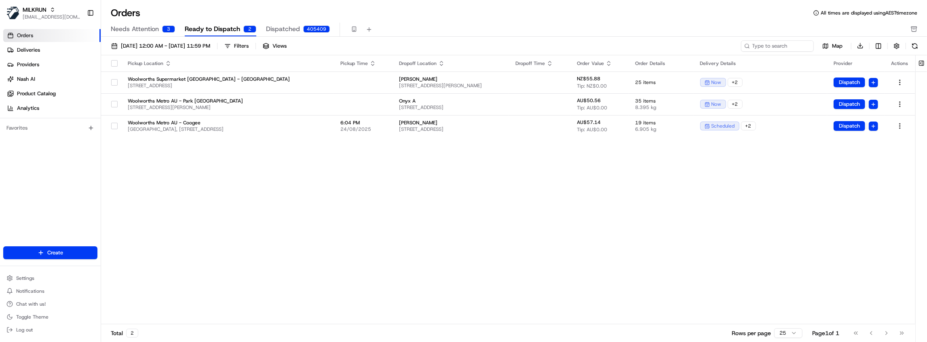
click at [284, 30] on span "Dispatched" at bounding box center [283, 29] width 34 height 10
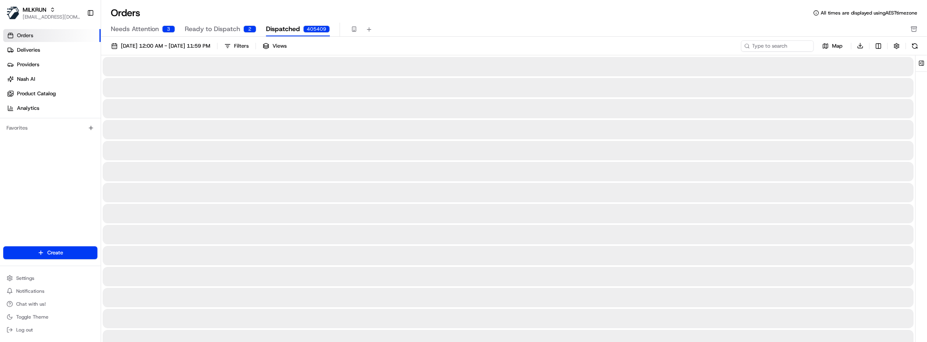
click at [153, 30] on span "Needs Attention" at bounding box center [135, 29] width 48 height 10
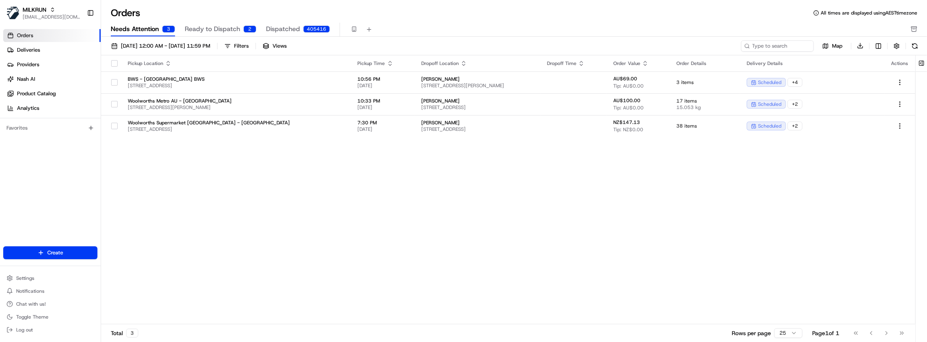
click at [213, 32] on span "Ready to Dispatch" at bounding box center [212, 29] width 55 height 10
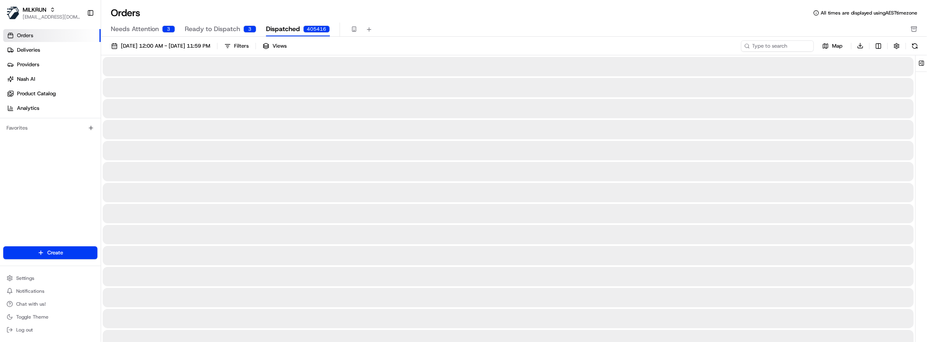
click at [282, 29] on span "Dispatched" at bounding box center [283, 29] width 34 height 10
click at [45, 49] on link "Deliveries" at bounding box center [51, 50] width 97 height 13
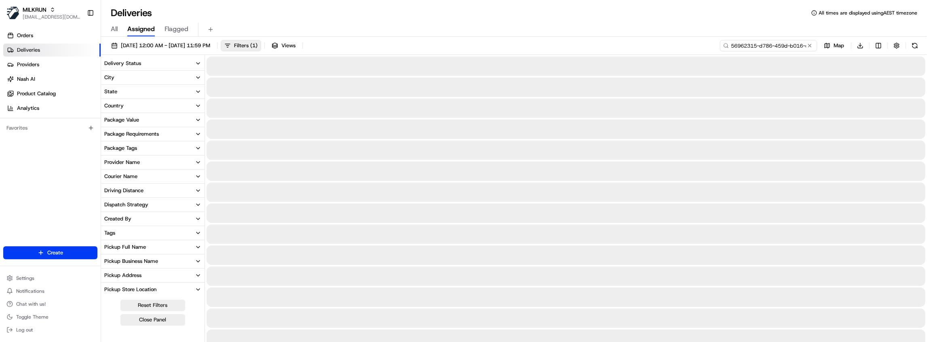
click at [778, 45] on input "56962315-d786-459d-b016-c2d0c8a657cd" at bounding box center [768, 45] width 97 height 11
type input "Stuart Macdonald"
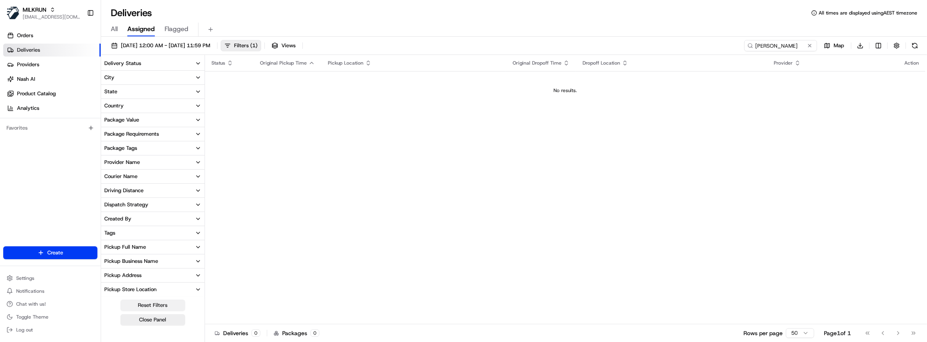
click at [150, 306] on button "Reset Filters" at bounding box center [152, 305] width 65 height 11
click at [797, 44] on input "Stuart Macdonald" at bounding box center [768, 45] width 97 height 11
click at [158, 321] on button "Close Panel" at bounding box center [152, 319] width 65 height 11
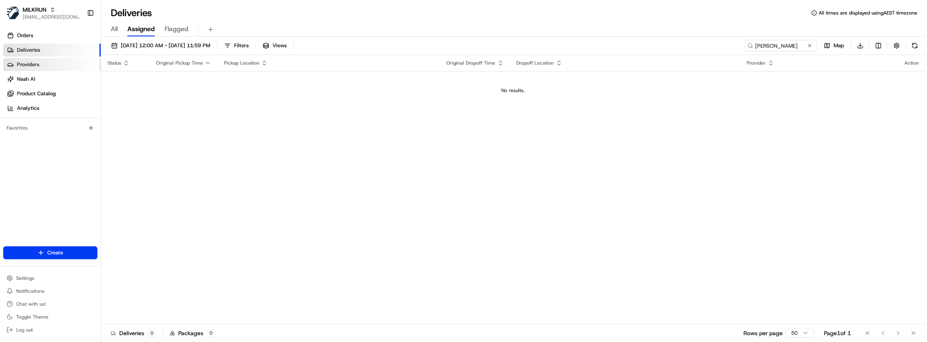
click at [51, 62] on link "Providers" at bounding box center [51, 64] width 97 height 13
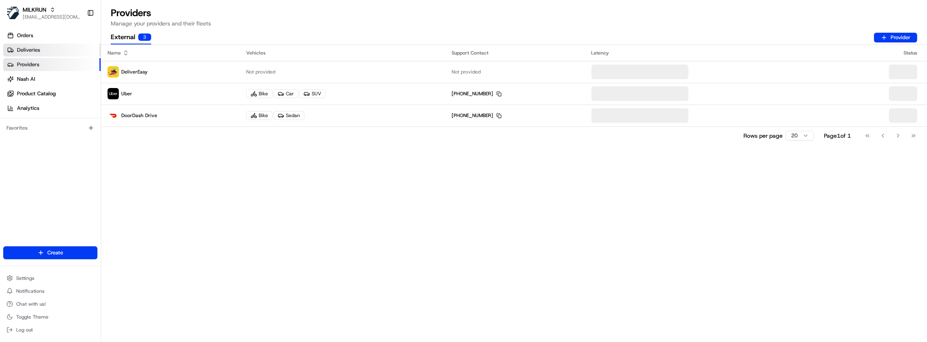
click at [52, 51] on link "Deliveries" at bounding box center [51, 50] width 97 height 13
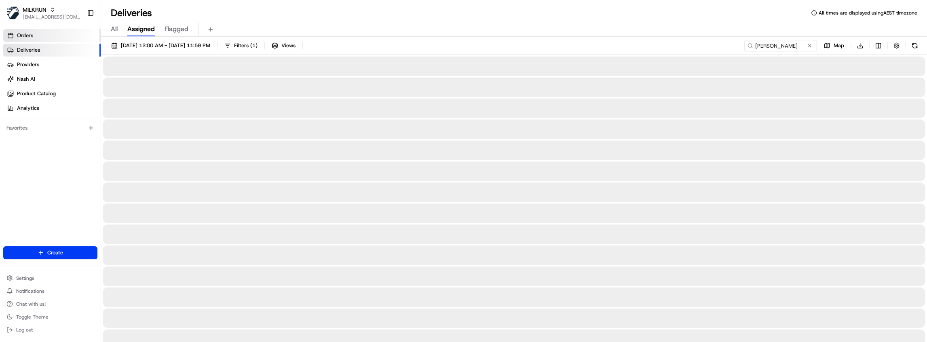
click at [46, 37] on link "Orders" at bounding box center [51, 35] width 97 height 13
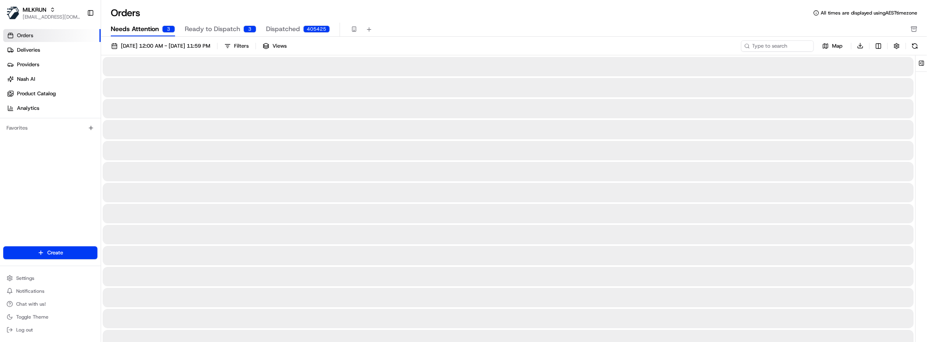
click at [142, 34] on button "Needs Attention 3" at bounding box center [143, 30] width 64 height 14
click at [218, 30] on span "Ready to Dispatch" at bounding box center [212, 29] width 55 height 10
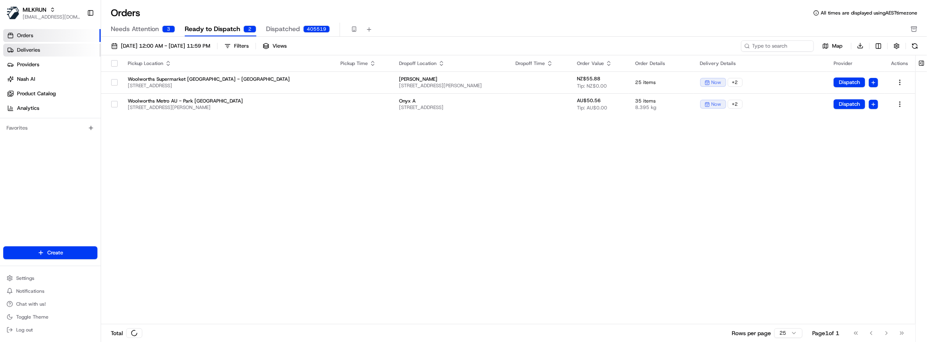
click at [57, 52] on link "Deliveries" at bounding box center [51, 50] width 97 height 13
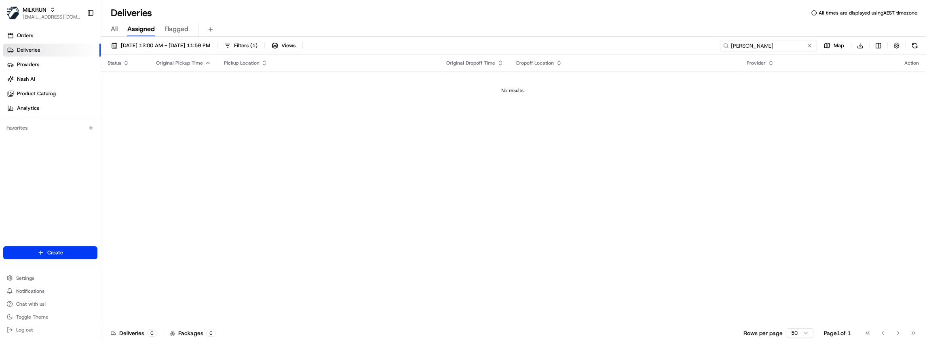
click at [793, 46] on input "Stuart Macdonald" at bounding box center [768, 45] width 97 height 11
paste input "ord_dkhuwsNWuQgsT6bLkrCFoy"
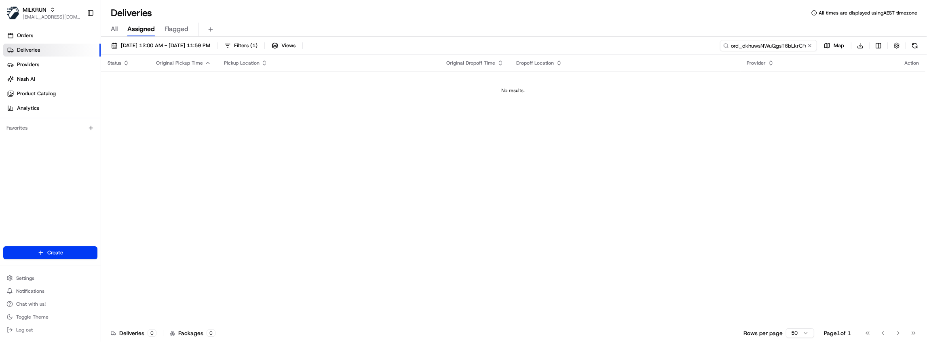
scroll to position [0, 5]
type input "ord_dkhuwsNWuQgsT6bLkrCFoy"
click at [257, 45] on span "Filters ( 1 )" at bounding box center [245, 45] width 23 height 7
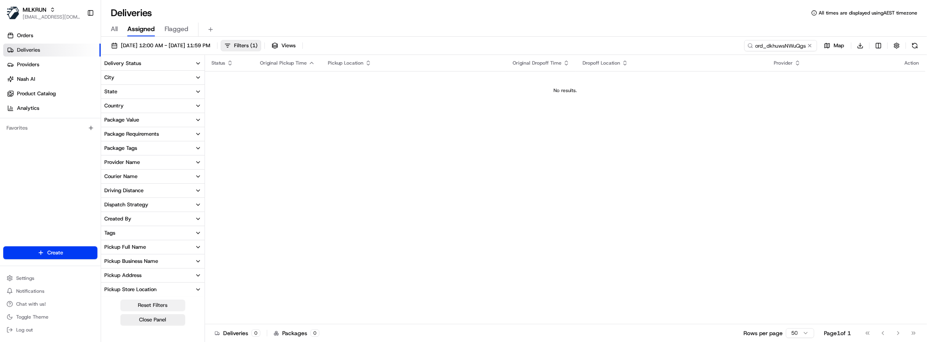
click at [136, 303] on button "Reset Filters" at bounding box center [152, 305] width 65 height 11
click at [58, 37] on link "Orders" at bounding box center [51, 35] width 97 height 13
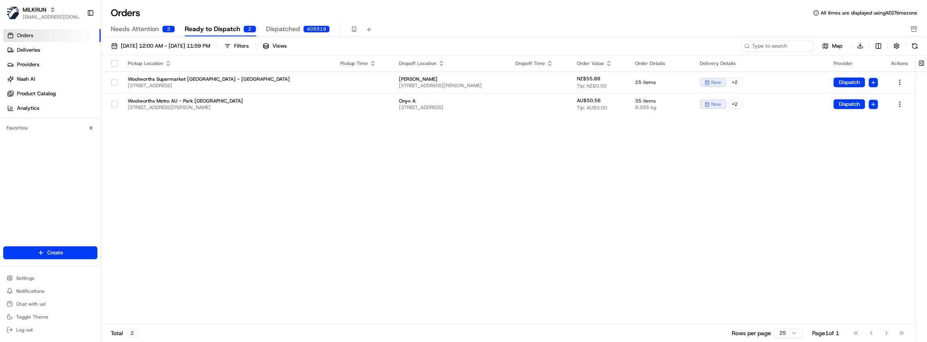
click at [293, 30] on span "Dispatched" at bounding box center [283, 29] width 34 height 10
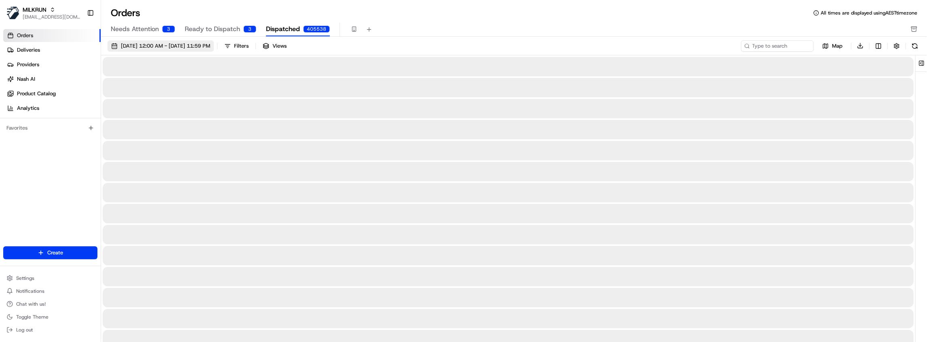
click at [210, 46] on span "01/08/2025 12:00 AM - 31/08/2025 11:59 PM" at bounding box center [165, 45] width 89 height 7
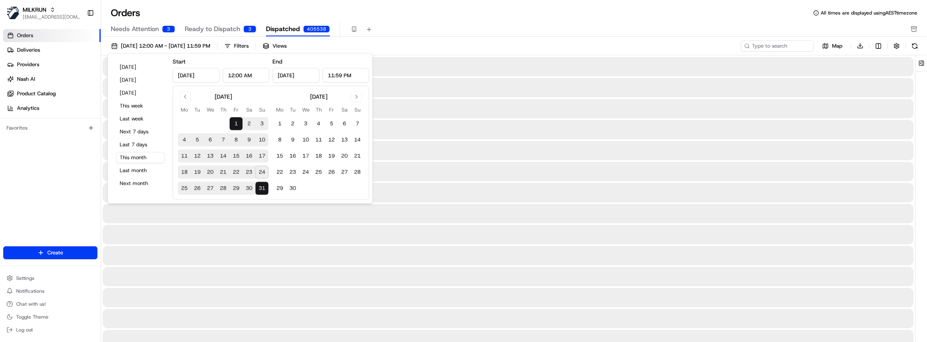
click at [263, 171] on button "24" at bounding box center [261, 172] width 13 height 13
type input "Aug 24, 2025"
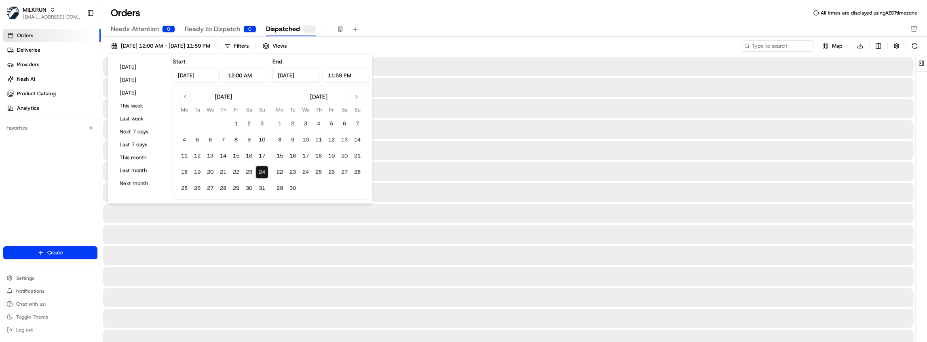
click at [263, 171] on button "24" at bounding box center [261, 172] width 13 height 13
click at [617, 141] on div at bounding box center [508, 150] width 811 height 19
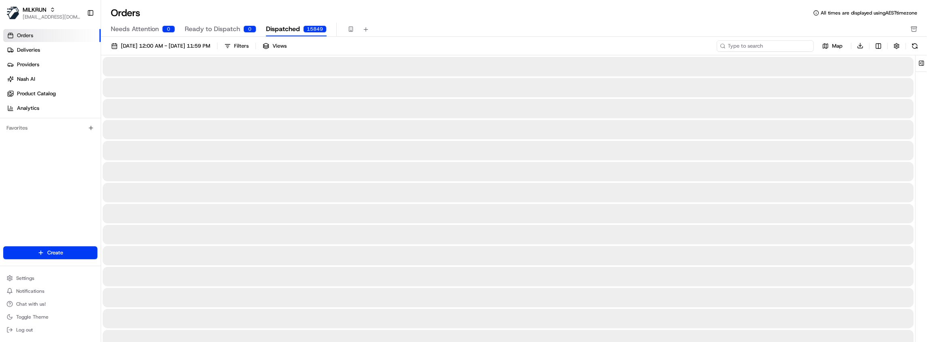
click at [778, 47] on input at bounding box center [765, 45] width 97 height 11
type input "Stuart"
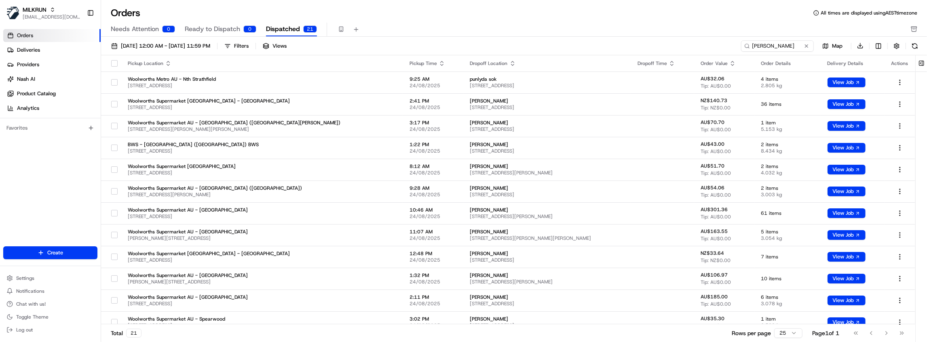
click at [438, 65] on icon "button" at bounding box center [441, 63] width 6 height 6
drag, startPoint x: 465, startPoint y: 23, endPoint x: 512, endPoint y: 30, distance: 47.0
click at [465, 23] on div "Needs Attention 0 Ready to Dispatch 0 Dispatched 21" at bounding box center [508, 30] width 795 height 14
click at [43, 48] on link "Deliveries" at bounding box center [51, 50] width 97 height 13
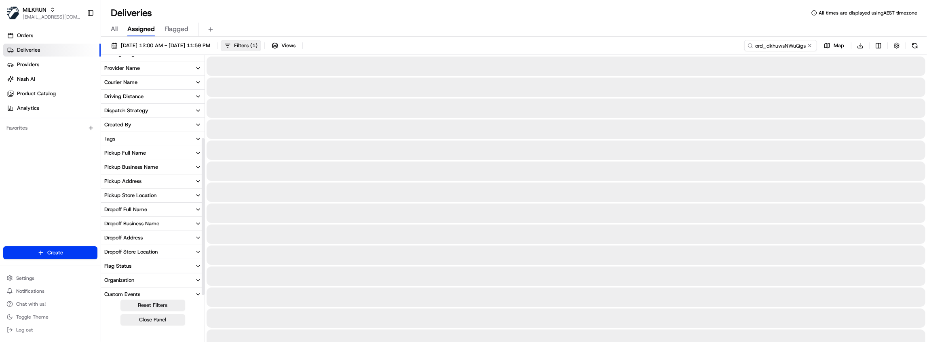
scroll to position [126, 0]
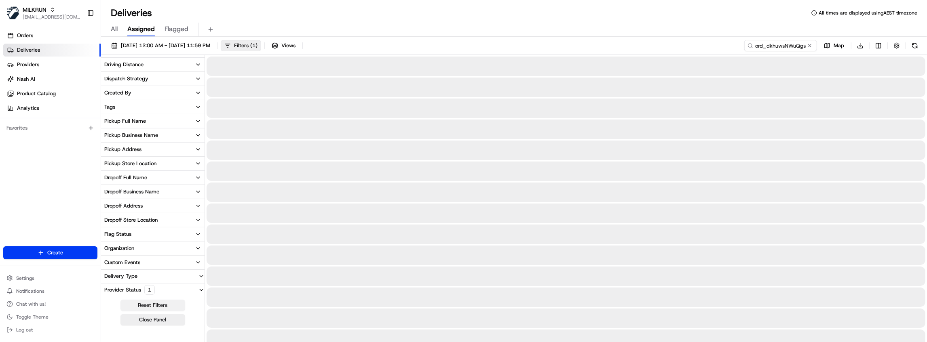
click at [149, 304] on button "Reset Filters" at bounding box center [152, 305] width 65 height 11
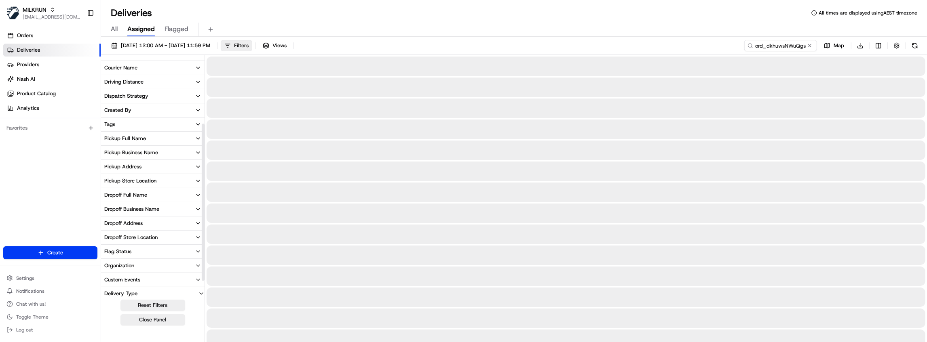
scroll to position [99, 0]
click at [138, 186] on button "Pickup Store Location" at bounding box center [152, 190] width 103 height 14
click at [139, 205] on input at bounding box center [157, 205] width 91 height 13
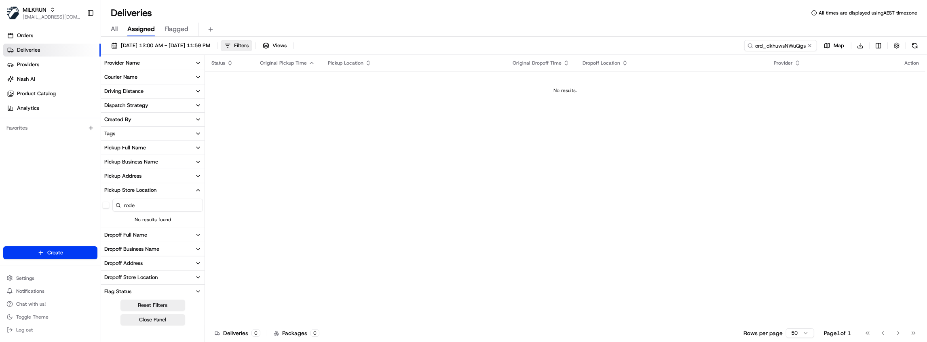
drag, startPoint x: 143, startPoint y: 204, endPoint x: 95, endPoint y: 206, distance: 48.1
click at [95, 206] on div "MILKRUN hdayet@woolworths.com.au Toggle Sidebar Orders Deliveries Providers Nas…" at bounding box center [463, 171] width 927 height 342
type input "k"
click at [135, 177] on div "Pickup Address" at bounding box center [122, 176] width 37 height 7
click at [148, 192] on input at bounding box center [157, 191] width 91 height 13
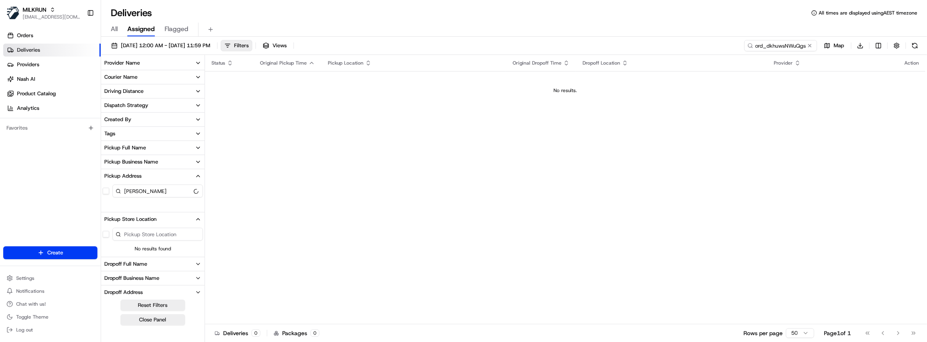
type input "kelvin"
click at [200, 219] on icon "button" at bounding box center [198, 221] width 6 height 6
click at [145, 165] on div "Pickup Business Name" at bounding box center [131, 161] width 54 height 7
click at [147, 177] on input at bounding box center [157, 177] width 91 height 13
type input "kelvin"
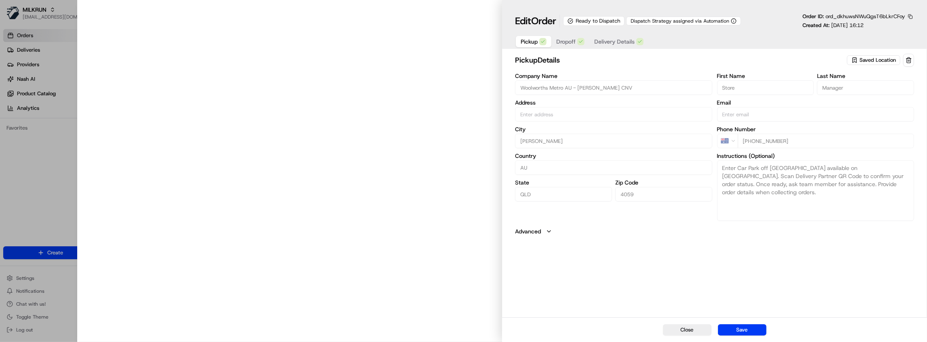
type input "[STREET_ADDRESS][PERSON_NAME]"
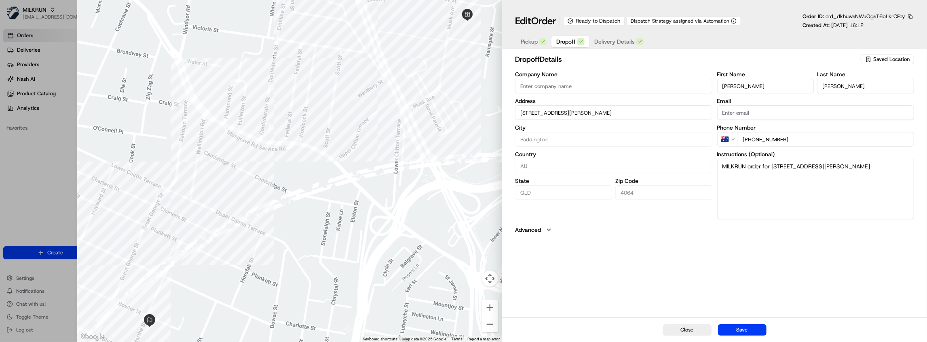
click at [562, 40] on span "Dropoff" at bounding box center [565, 42] width 19 height 8
click at [613, 43] on span "Delivery Details" at bounding box center [614, 42] width 40 height 8
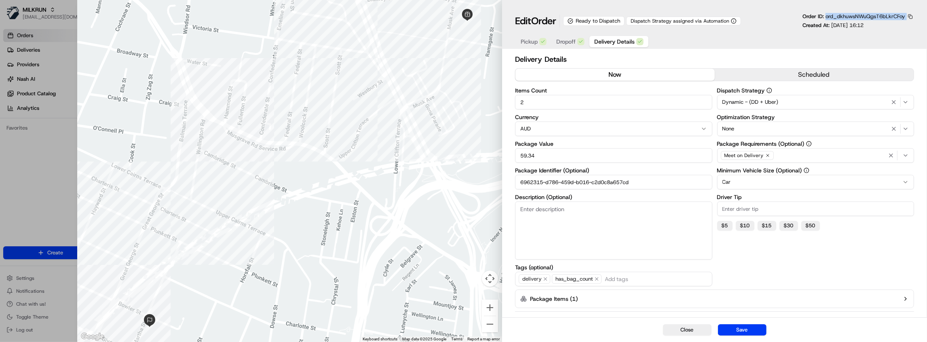
drag, startPoint x: 824, startPoint y: 16, endPoint x: 906, endPoint y: 14, distance: 81.7
click at [906, 14] on div "Order ID: ord_dkhuwsNWuQgsT6bLkrCFoy" at bounding box center [858, 16] width 112 height 7
copy div "ord_dkhuwsNWuQgsT6bLkrCFoy"
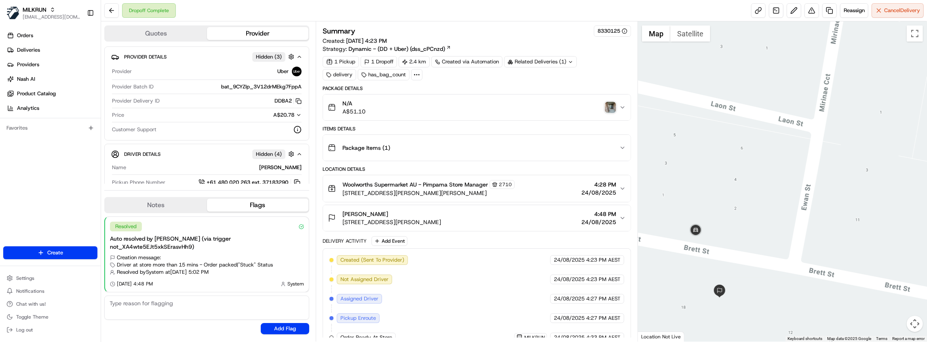
drag, startPoint x: 731, startPoint y: 254, endPoint x: 735, endPoint y: 245, distance: 10.1
click at [735, 245] on div at bounding box center [782, 181] width 289 height 320
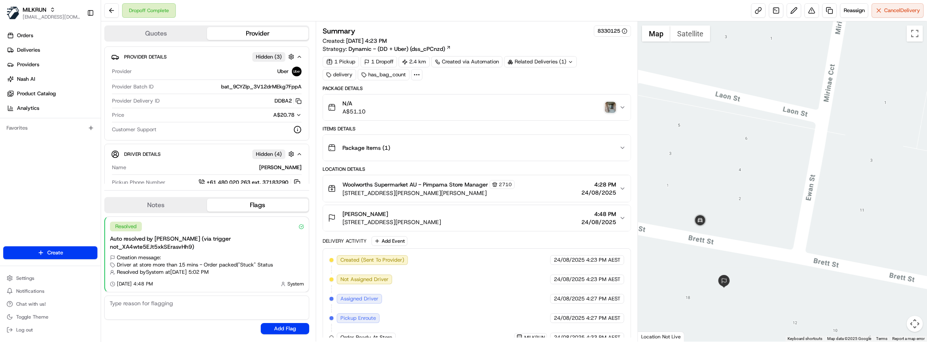
drag, startPoint x: 445, startPoint y: 222, endPoint x: 342, endPoint y: 223, distance: 102.7
click at [342, 223] on div "[PERSON_NAME] [STREET_ADDRESS][PERSON_NAME] 4:48 PM [DATE]" at bounding box center [473, 218] width 291 height 16
copy span "[STREET_ADDRESS][PERSON_NAME]"
click at [608, 107] on img "button" at bounding box center [610, 107] width 11 height 11
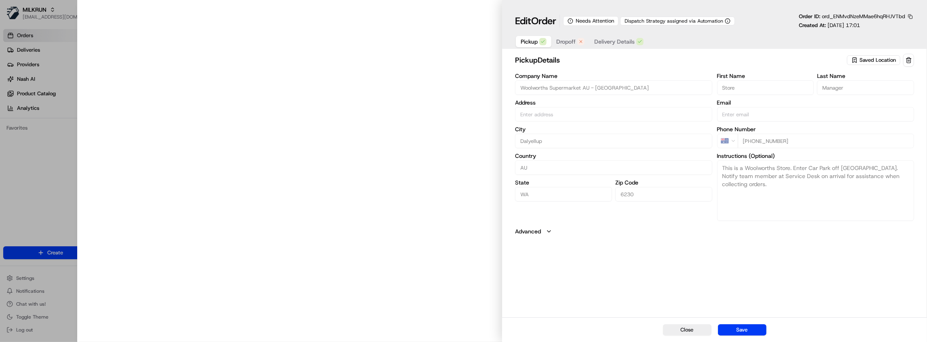
type input "[STREET_ADDRESS][PERSON_NAME]"
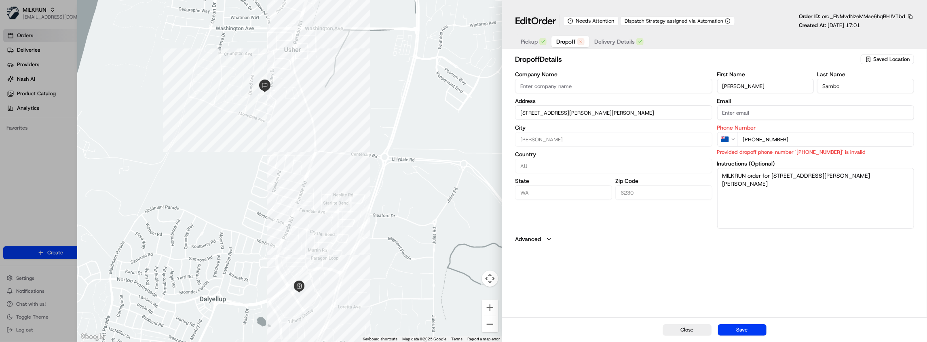
click at [573, 40] on span "Dropoff" at bounding box center [565, 42] width 19 height 8
click at [750, 140] on input "+64 23104298" at bounding box center [826, 139] width 176 height 15
type input "+61 423 104 298"
click at [650, 245] on div "dropoff Details Saved Location Company Name Address 4 Lloyd Way, Usher, WA 6230…" at bounding box center [714, 185] width 425 height 266
click at [609, 42] on span "Delivery Details" at bounding box center [614, 42] width 40 height 8
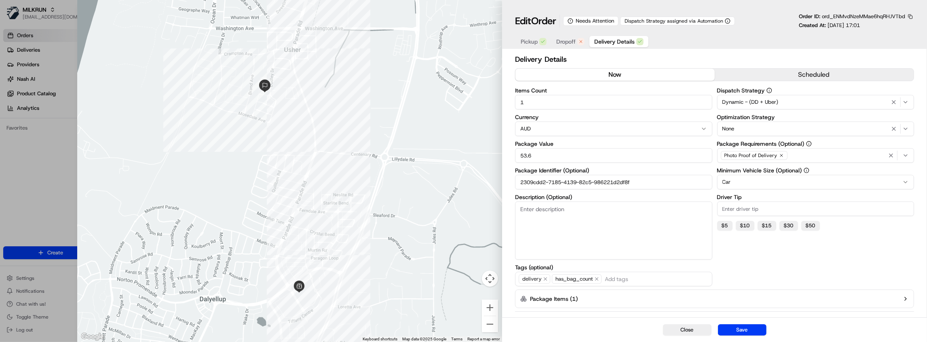
click at [617, 75] on button "now" at bounding box center [614, 75] width 199 height 12
drag, startPoint x: 657, startPoint y: 181, endPoint x: 471, endPoint y: 179, distance: 186.3
click at [470, 179] on div "Close ← Move left → Move right ↑ Move up ↓ Move down + Zoom in - Zoom out Home …" at bounding box center [501, 171] width 849 height 342
click at [757, 329] on button "Save" at bounding box center [742, 330] width 48 height 11
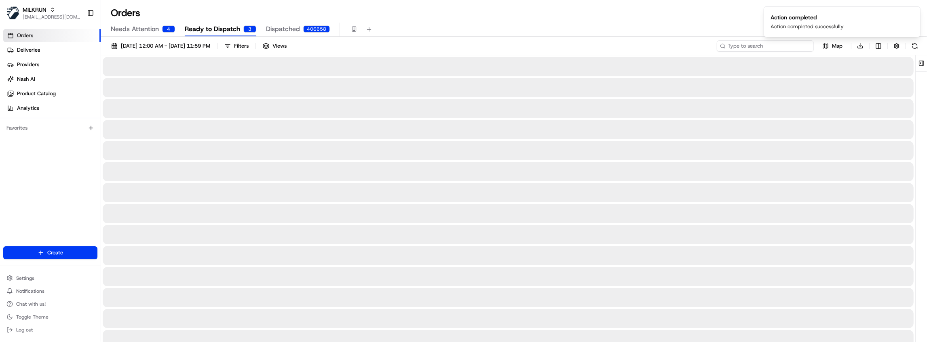
click at [767, 44] on input at bounding box center [765, 45] width 97 height 11
paste input "2309cdd2-7185-4139-82c5-986221d2df8f"
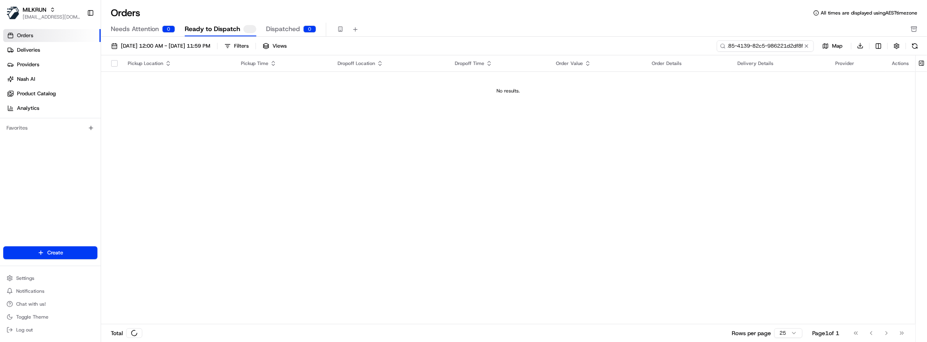
type input "2309cdd2-7185-4139-82c5-986221d2df8f"
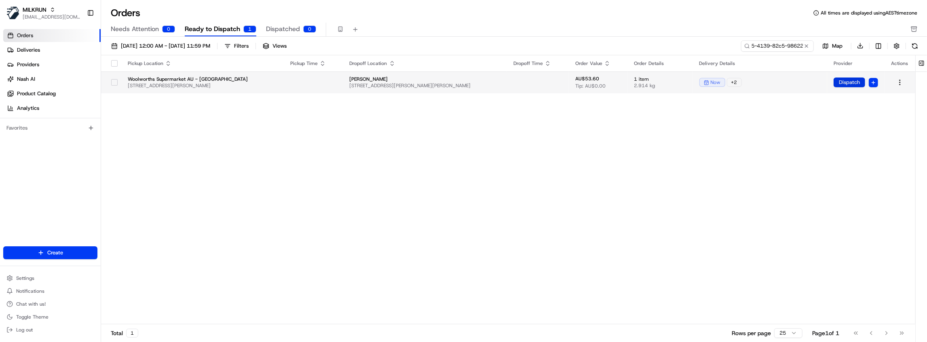
click at [848, 82] on button "Dispatch" at bounding box center [849, 83] width 32 height 10
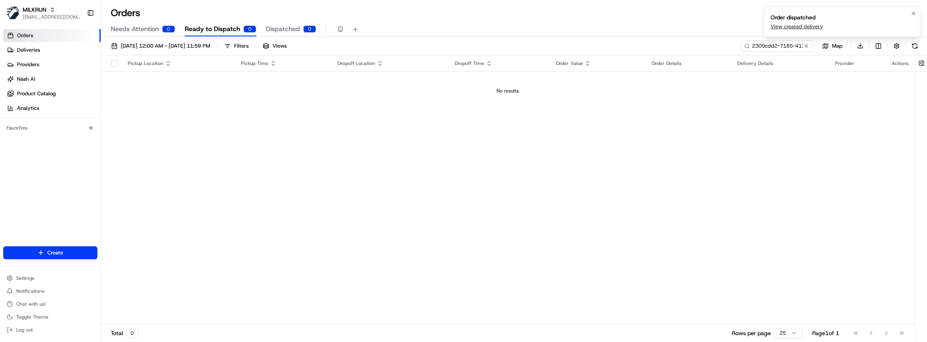
click at [795, 26] on link "View created delivery" at bounding box center [796, 26] width 53 height 7
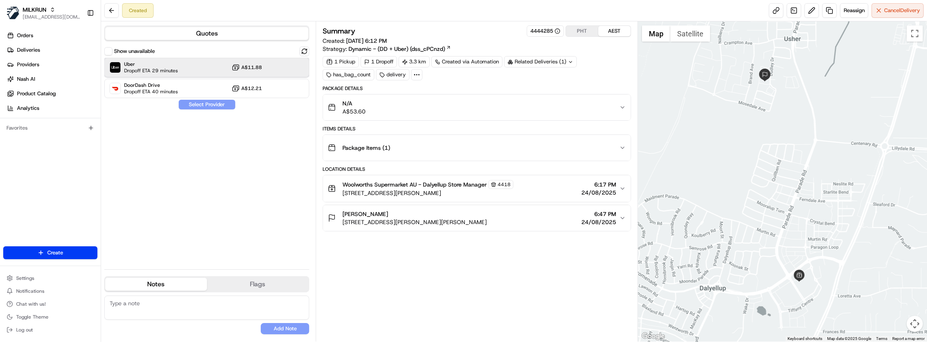
click at [182, 72] on div "Uber Dropoff ETA 29 minutes A$11.88" at bounding box center [206, 67] width 205 height 19
click at [201, 103] on button "Assign Provider" at bounding box center [206, 105] width 57 height 10
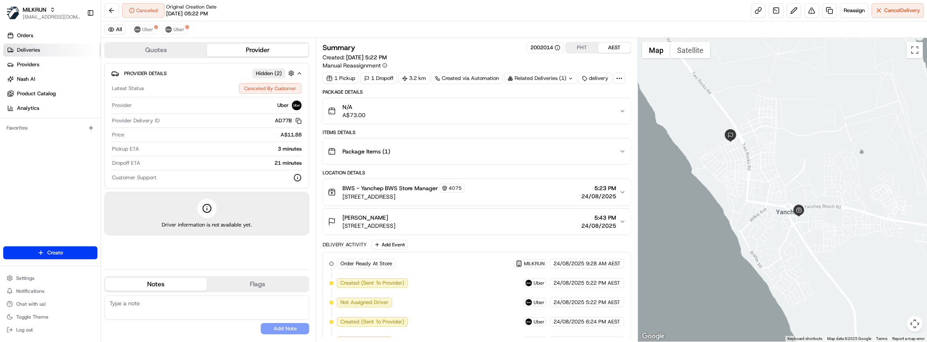
click at [29, 47] on span "Deliveries" at bounding box center [28, 49] width 23 height 7
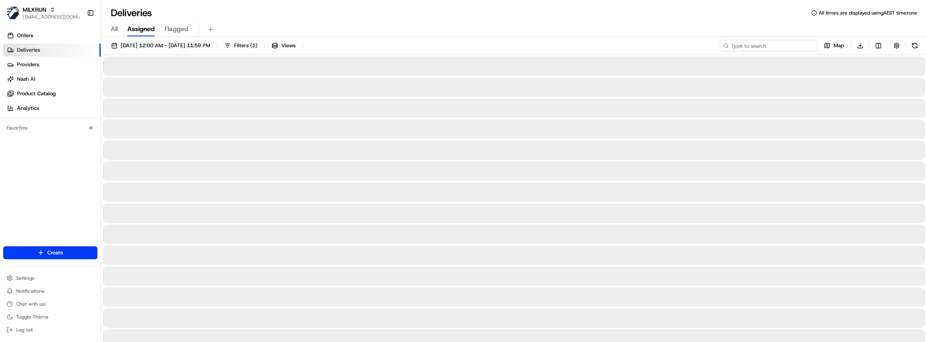
click at [785, 49] on input at bounding box center [768, 45] width 97 height 11
paste input "74bdd94f-1c14-4e52-b815-4d9102df986d"
type input "74bdd94f-1c14-4e52-b815-4d9102df986d"
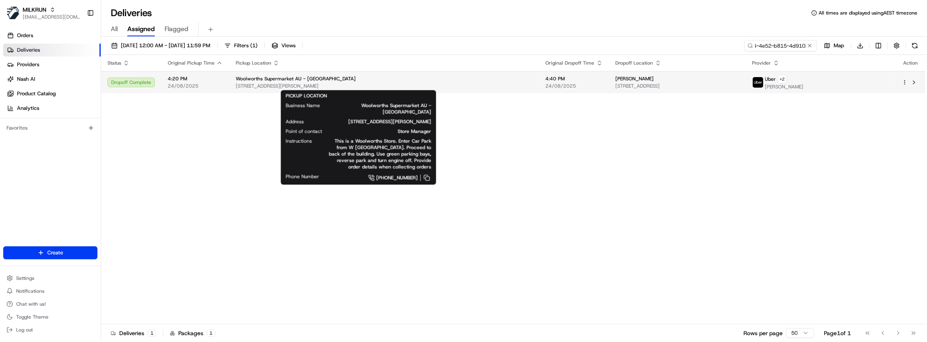
click at [547, 88] on span "24/08/2025" at bounding box center [574, 86] width 57 height 6
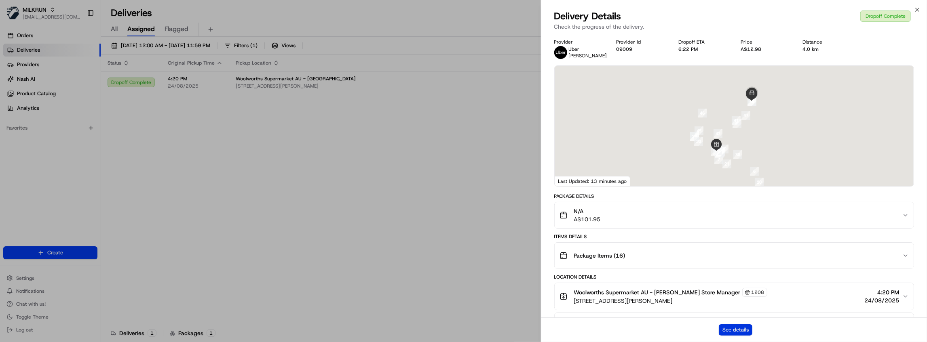
click at [732, 331] on button "See details" at bounding box center [736, 330] width 34 height 11
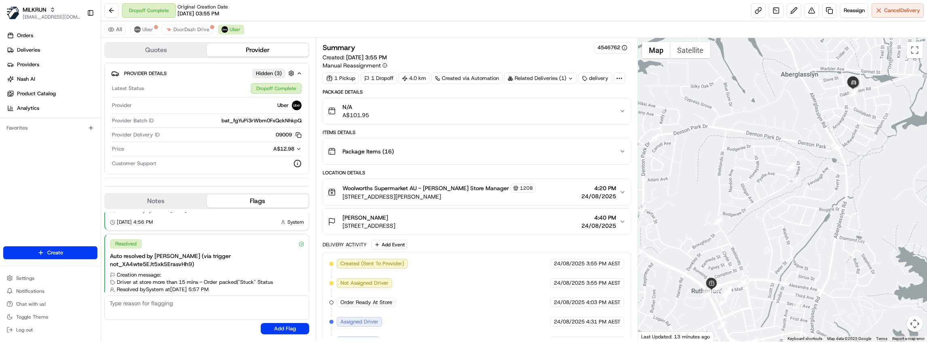
click at [498, 117] on div "N/A A$101.95" at bounding box center [473, 111] width 291 height 16
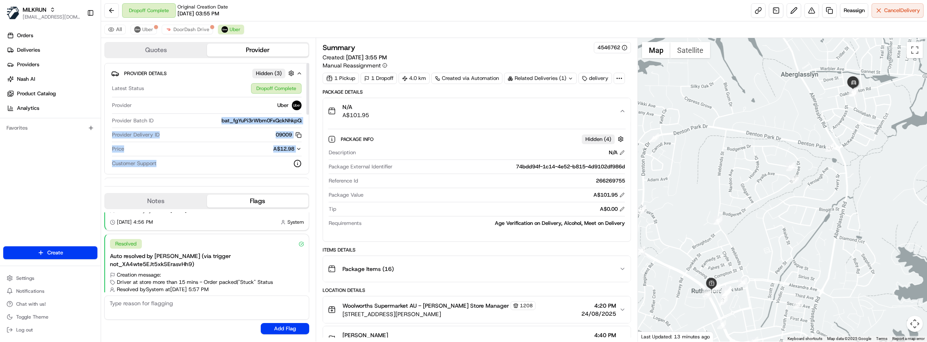
drag, startPoint x: 218, startPoint y: 120, endPoint x: 307, endPoint y: 120, distance: 88.9
click at [307, 120] on div "Provider Details Hidden ( 3 ) Latest Status Dropoff Complete Provider Uber Prov…" at bounding box center [206, 121] width 205 height 117
click at [293, 120] on span "bat_fgYuPi3rWbm0FxQckNhkpQ" at bounding box center [261, 120] width 80 height 7
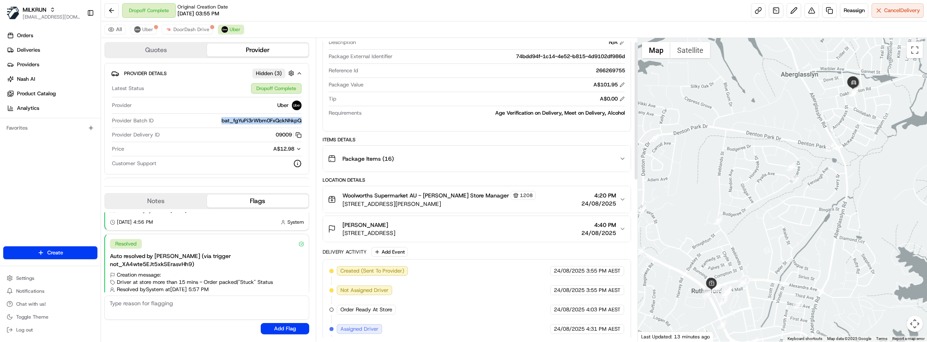
scroll to position [8, 0]
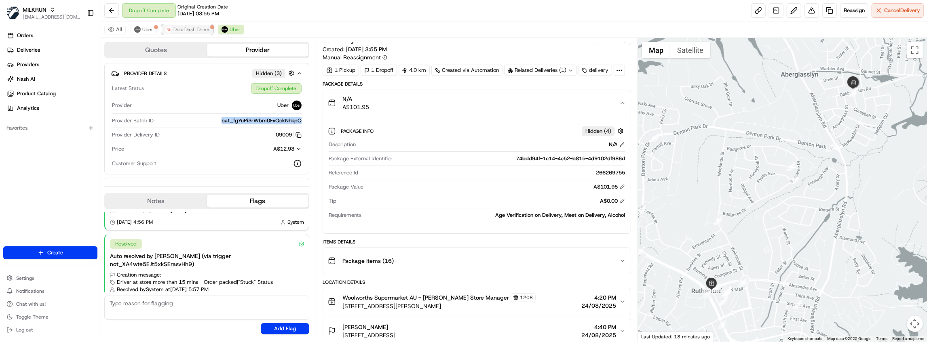
click at [184, 28] on span "DoorDash Drive" at bounding box center [191, 29] width 36 height 6
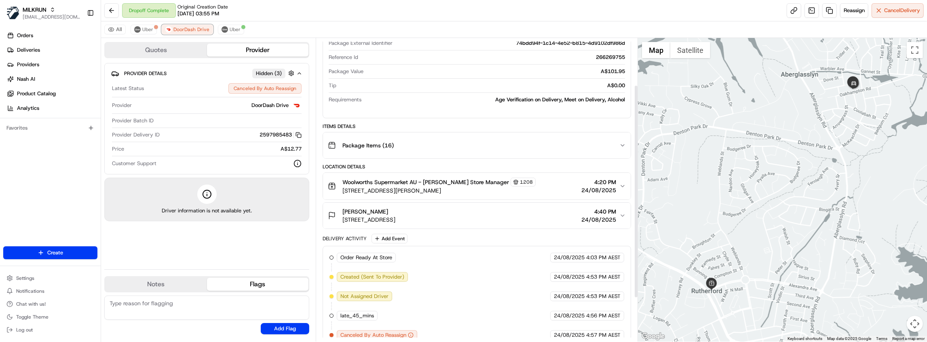
scroll to position [129, 0]
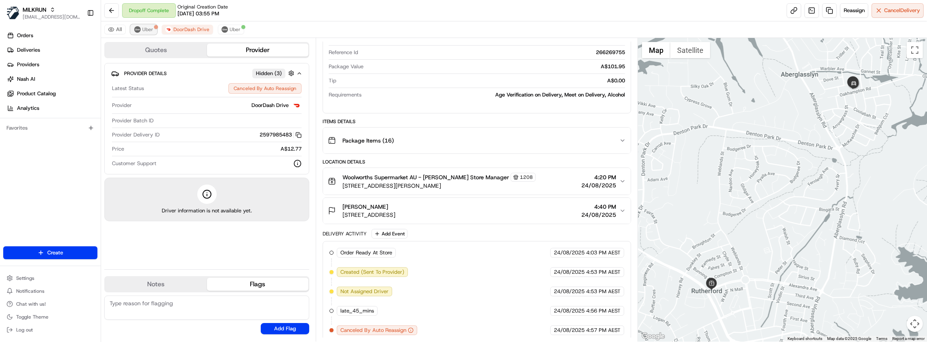
click at [140, 30] on button "Uber" at bounding box center [144, 30] width 26 height 10
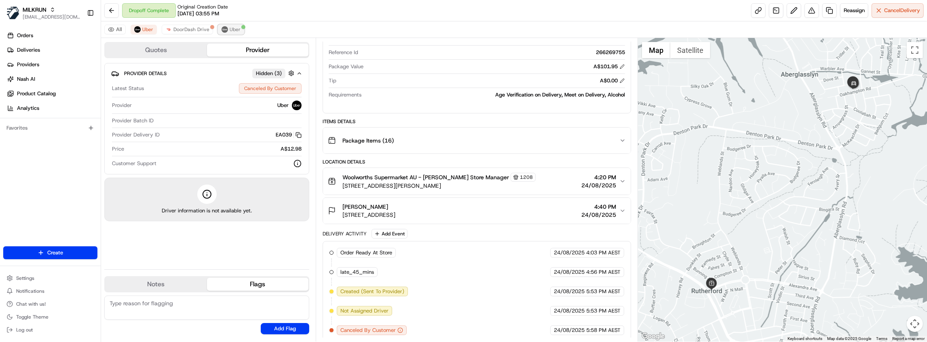
click at [226, 33] on button "Uber" at bounding box center [231, 30] width 26 height 10
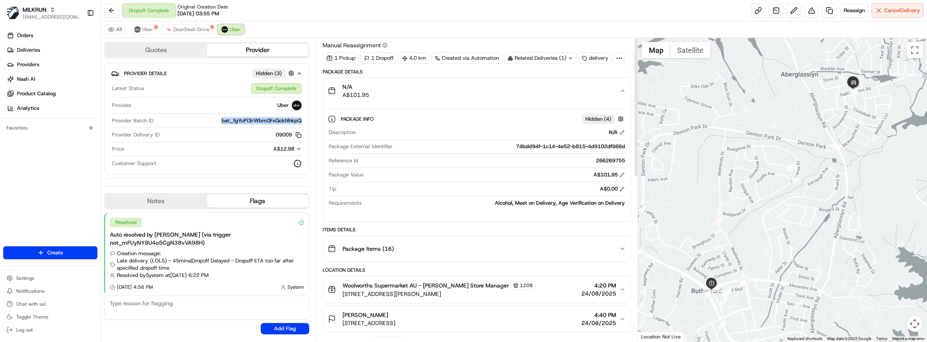
scroll to position [0, 0]
